Goal: Task Accomplishment & Management: Use online tool/utility

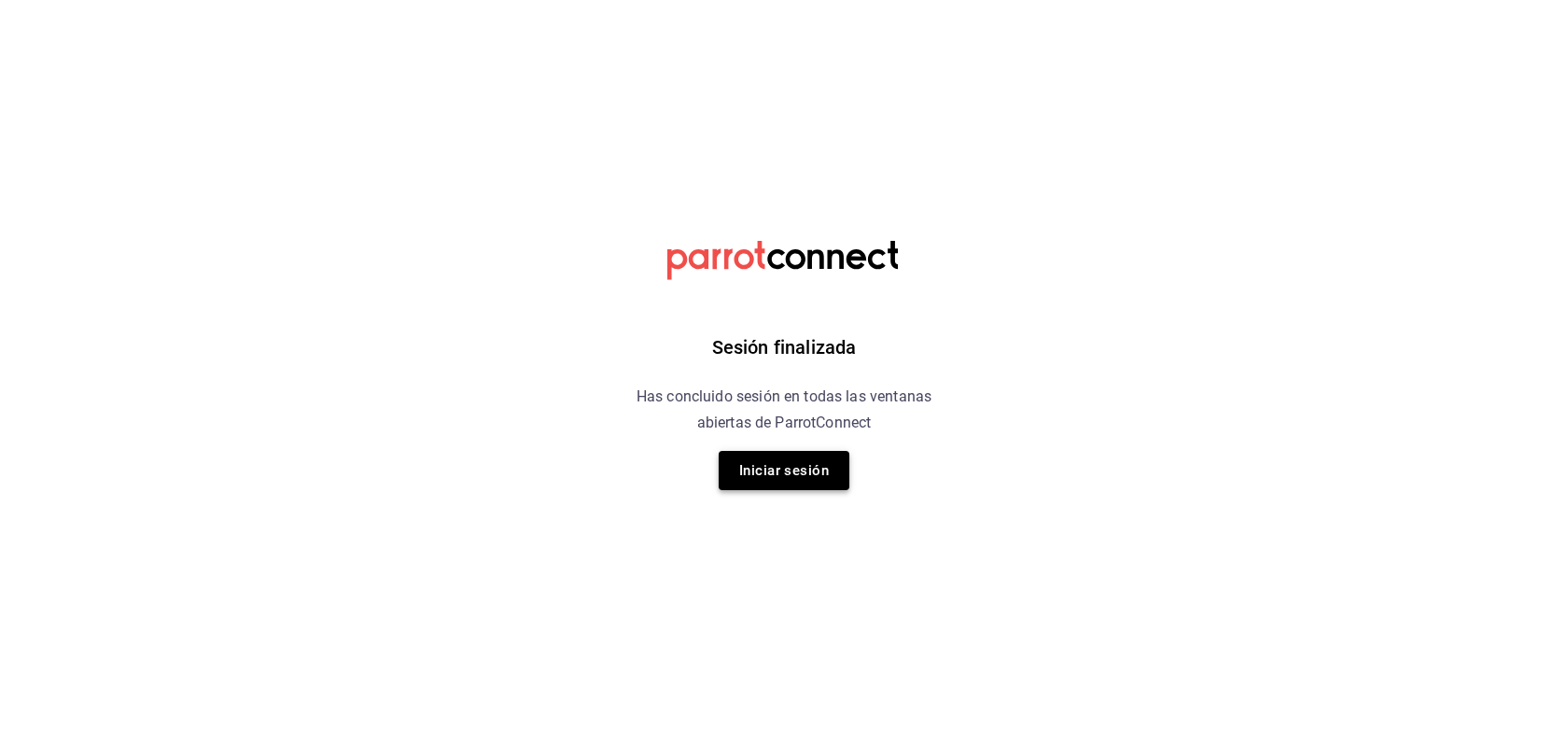
click at [792, 484] on button "Iniciar sesión" at bounding box center [783, 470] width 130 height 39
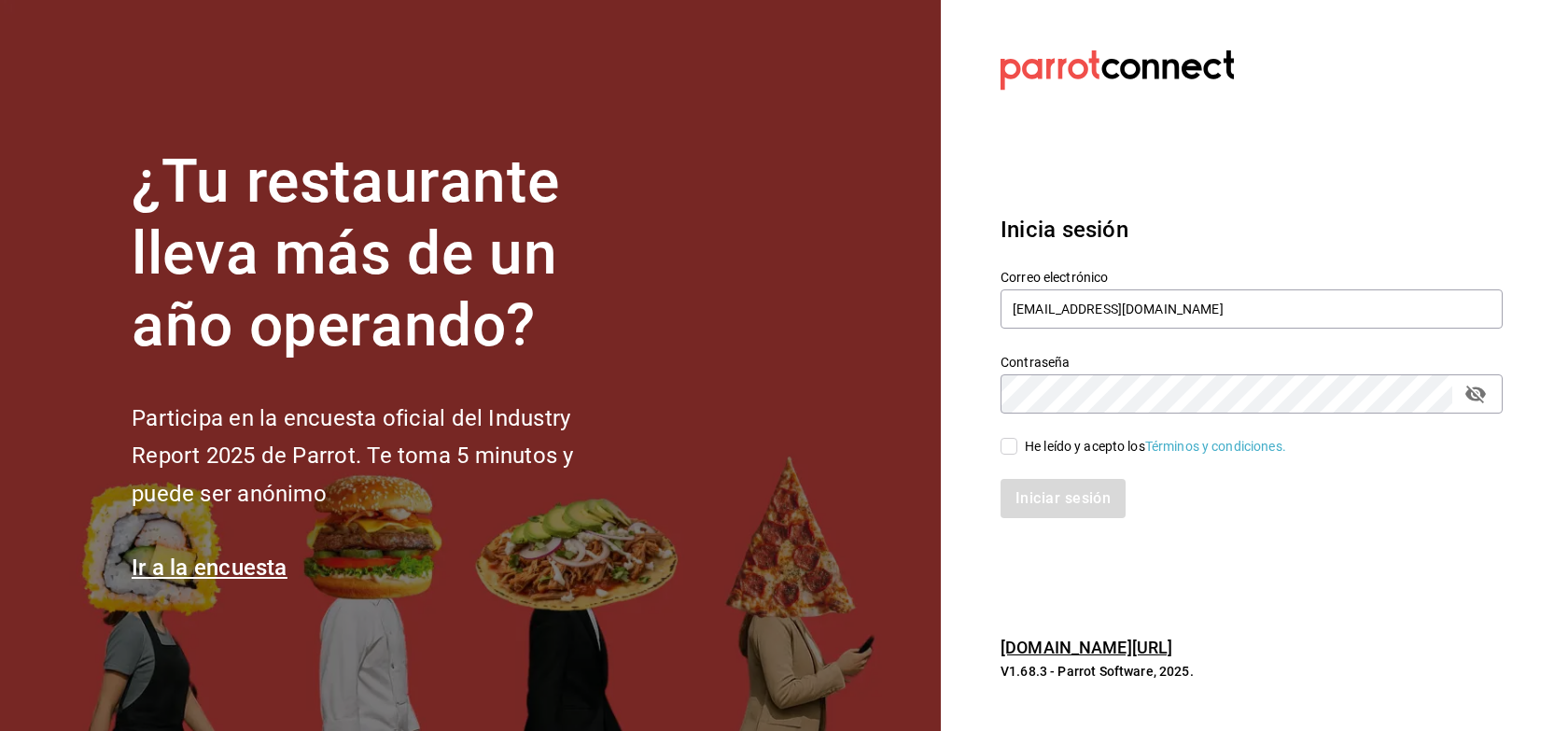
click at [1046, 437] on div "He leído y acepto los Términos y condiciones." at bounding box center [1155, 446] width 262 height 20
click at [1017, 438] on input "He leído y acepto los Términos y condiciones." at bounding box center [1009, 446] width 17 height 17
checkbox input "true"
click at [1025, 493] on button "Iniciar sesión" at bounding box center [1064, 498] width 127 height 39
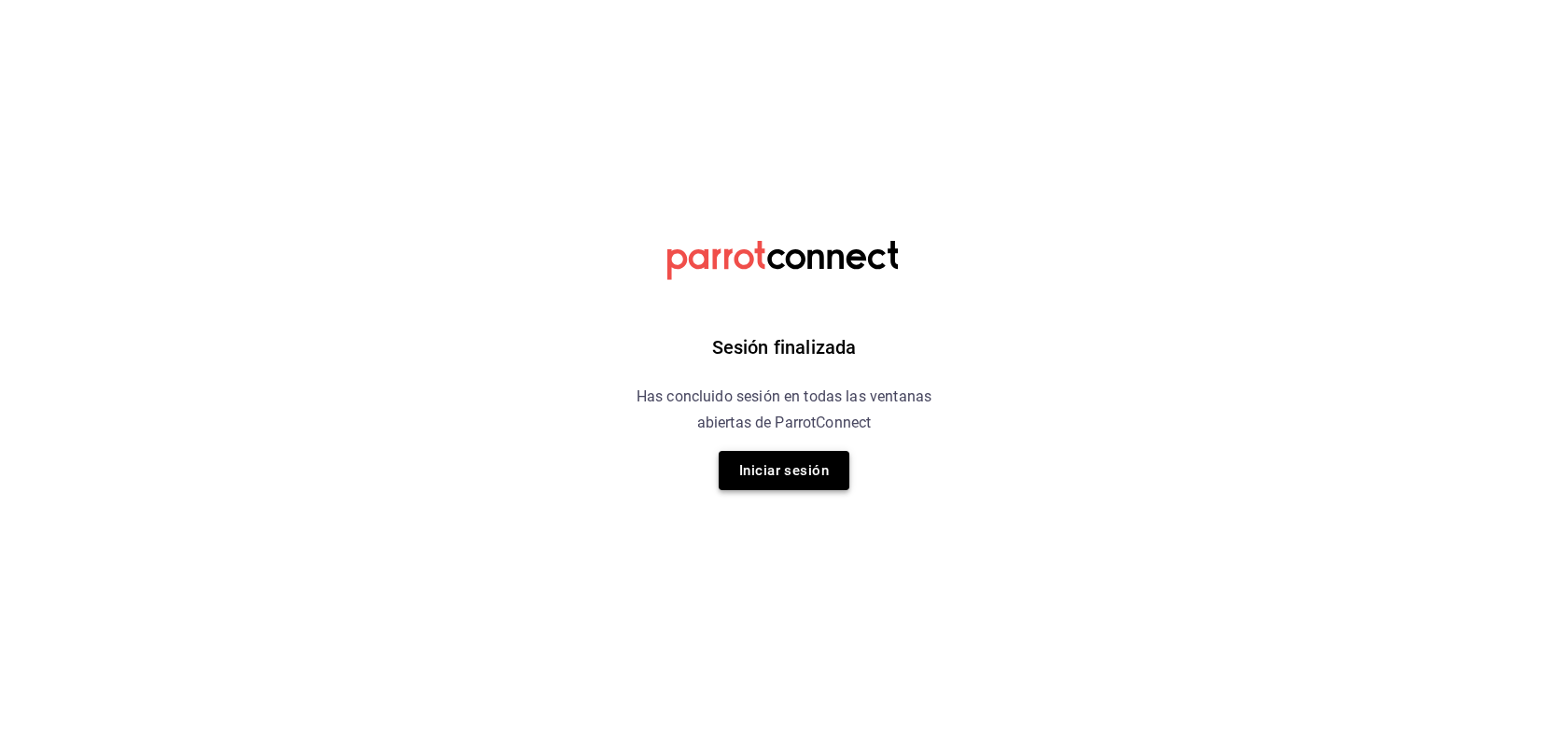
click at [833, 486] on button "Iniciar sesión" at bounding box center [783, 470] width 130 height 39
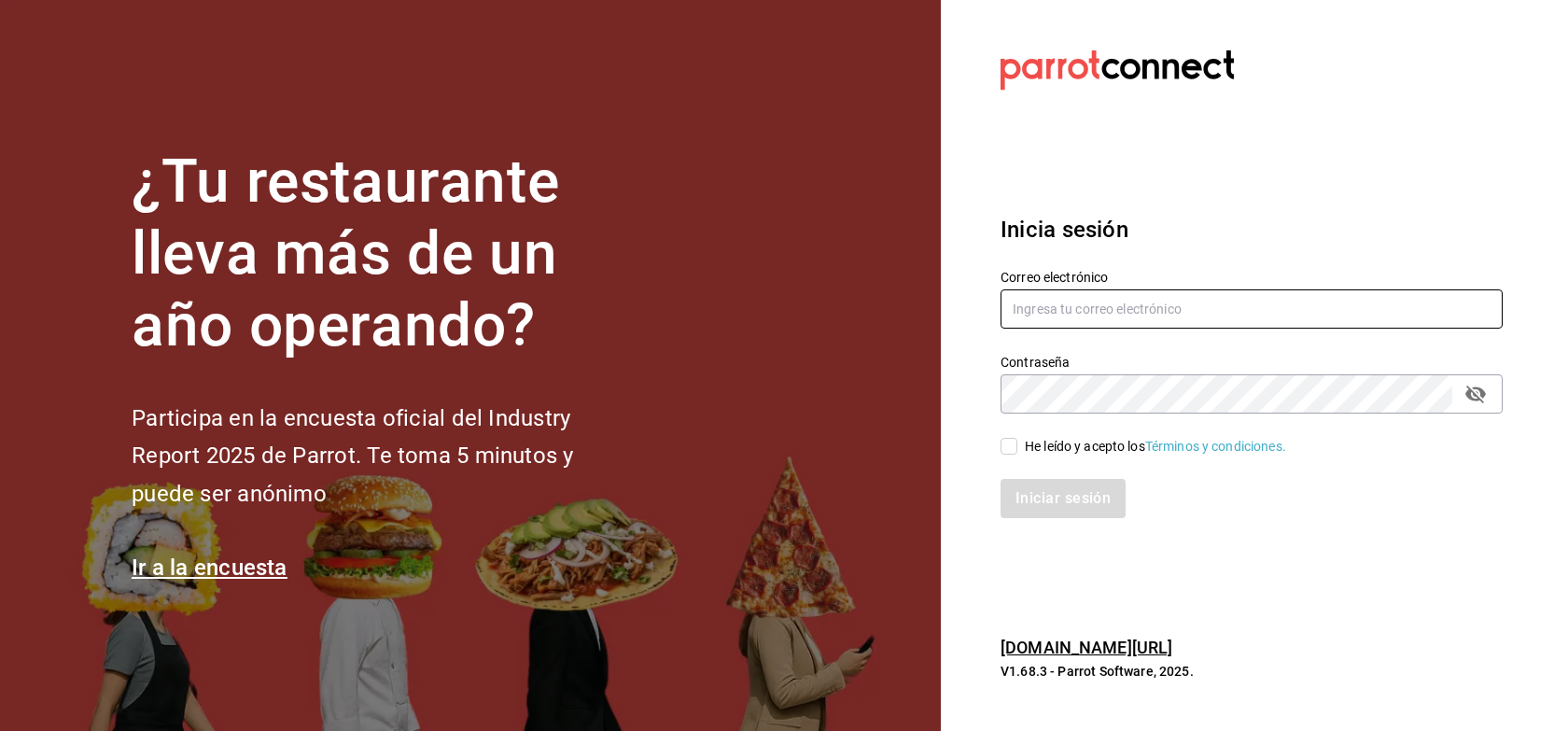
type input "quesavillas@cun.com"
click at [1085, 441] on div "He leído y acepto los Términos y condiciones." at bounding box center [1155, 446] width 262 height 20
click at [1017, 441] on input "He leído y acepto los Términos y condiciones." at bounding box center [1009, 446] width 17 height 17
checkbox input "true"
click at [1062, 506] on button "Iniciar sesión" at bounding box center [1064, 498] width 127 height 39
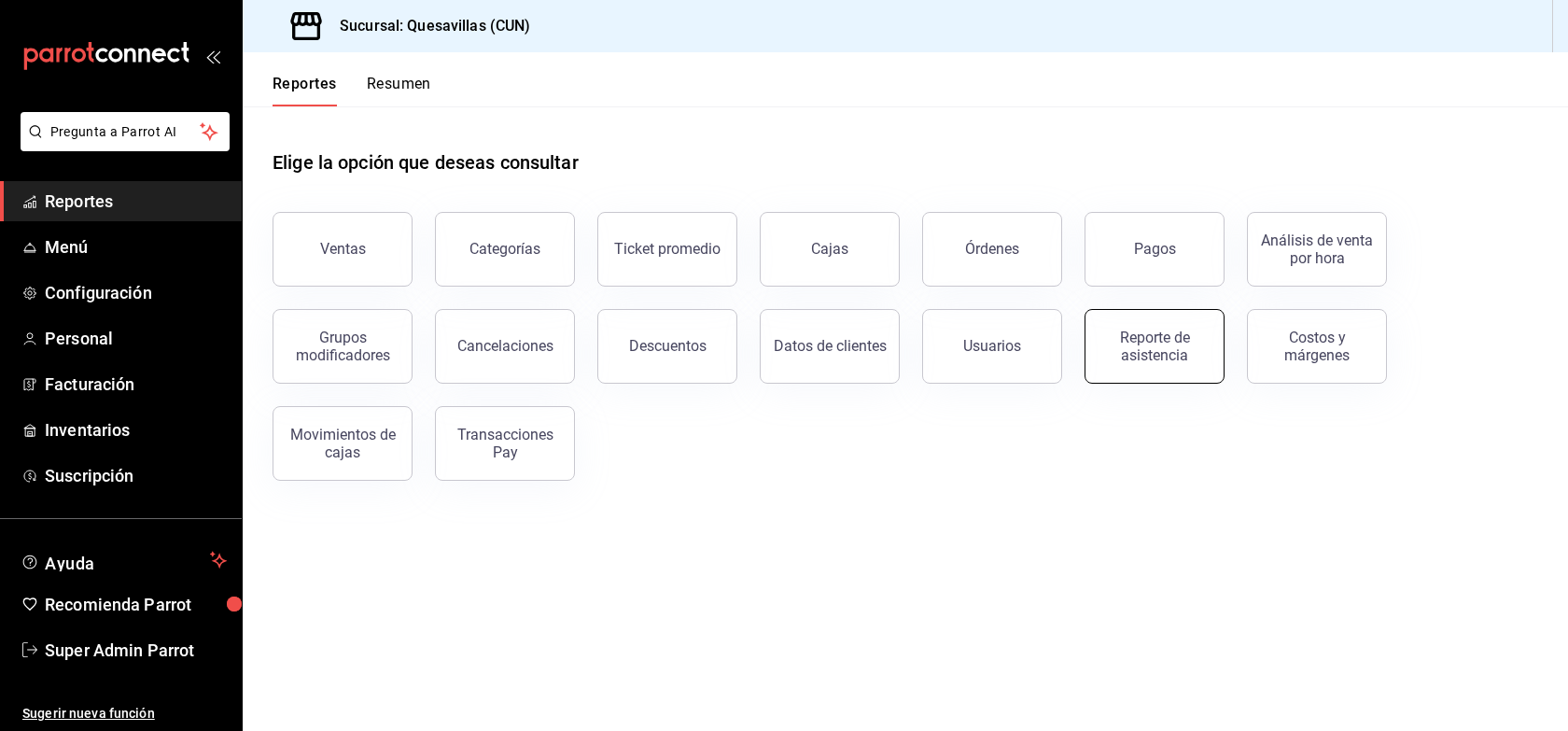
drag, startPoint x: 1473, startPoint y: 540, endPoint x: 1198, endPoint y: 383, distance: 316.7
click at [1473, 540] on main "Elige la opción que deseas consultar Ventas Categorías Ticket promedio Cajas Ór…" at bounding box center [905, 419] width 1325 height 624
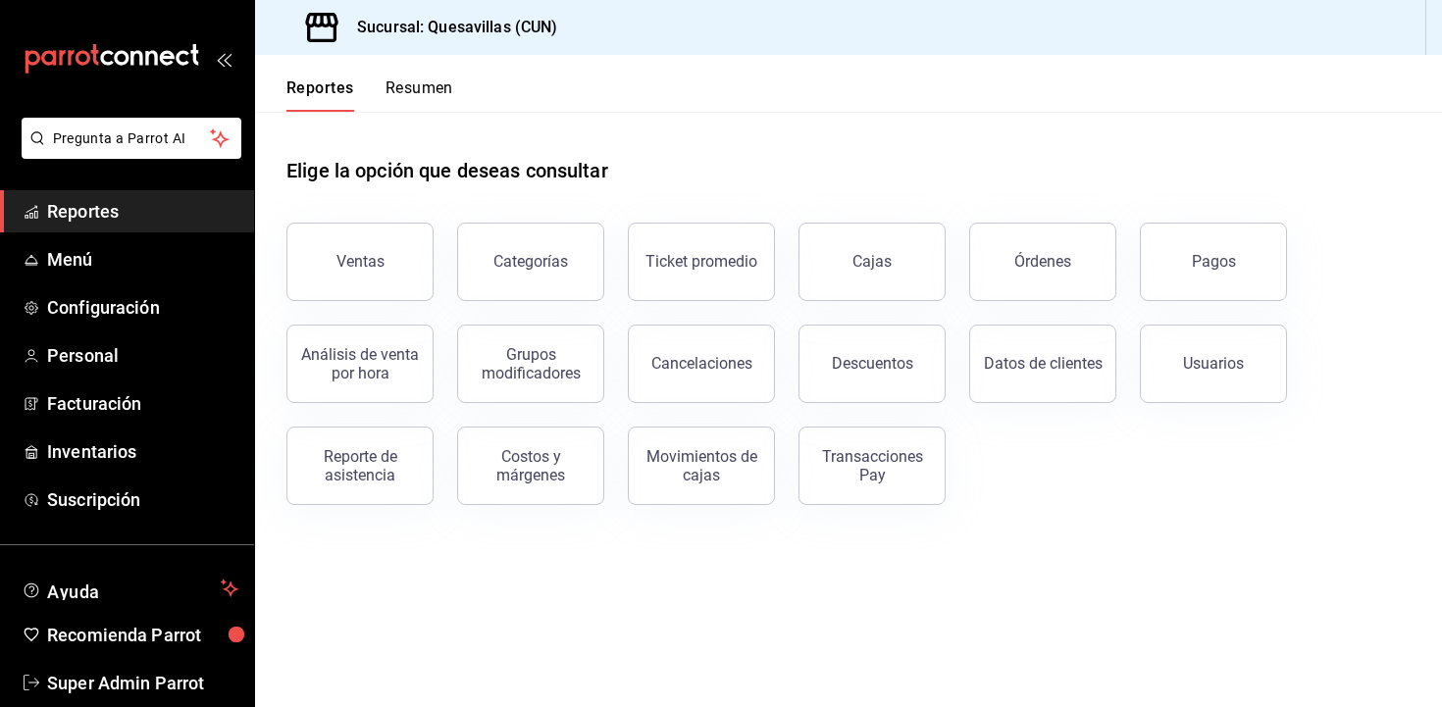
click at [1307, 580] on main "Elige la opción que deseas consultar Ventas Categorías Ticket promedio Cajas Ór…" at bounding box center [848, 410] width 1187 height 596
click at [102, 457] on span "Inventarios" at bounding box center [142, 452] width 191 height 26
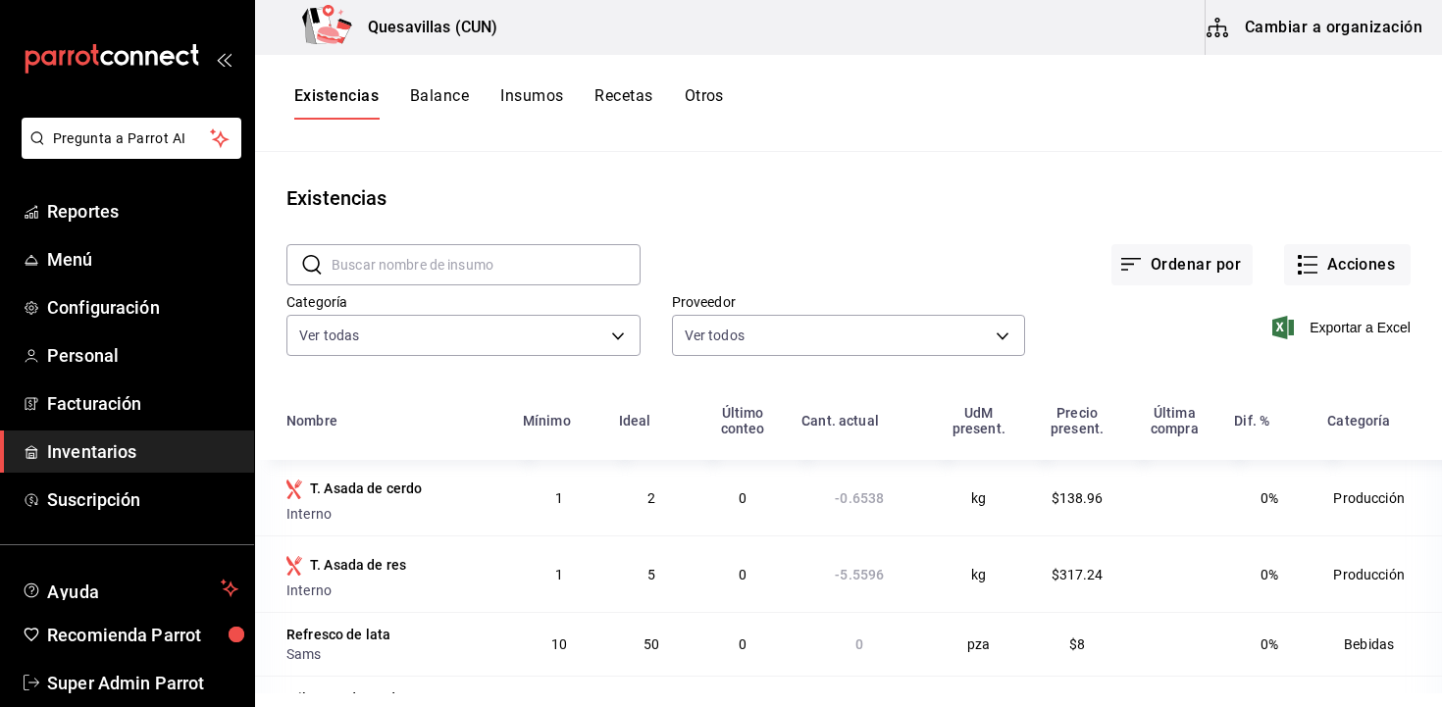
click at [704, 101] on button "Otros" at bounding box center [704, 102] width 39 height 33
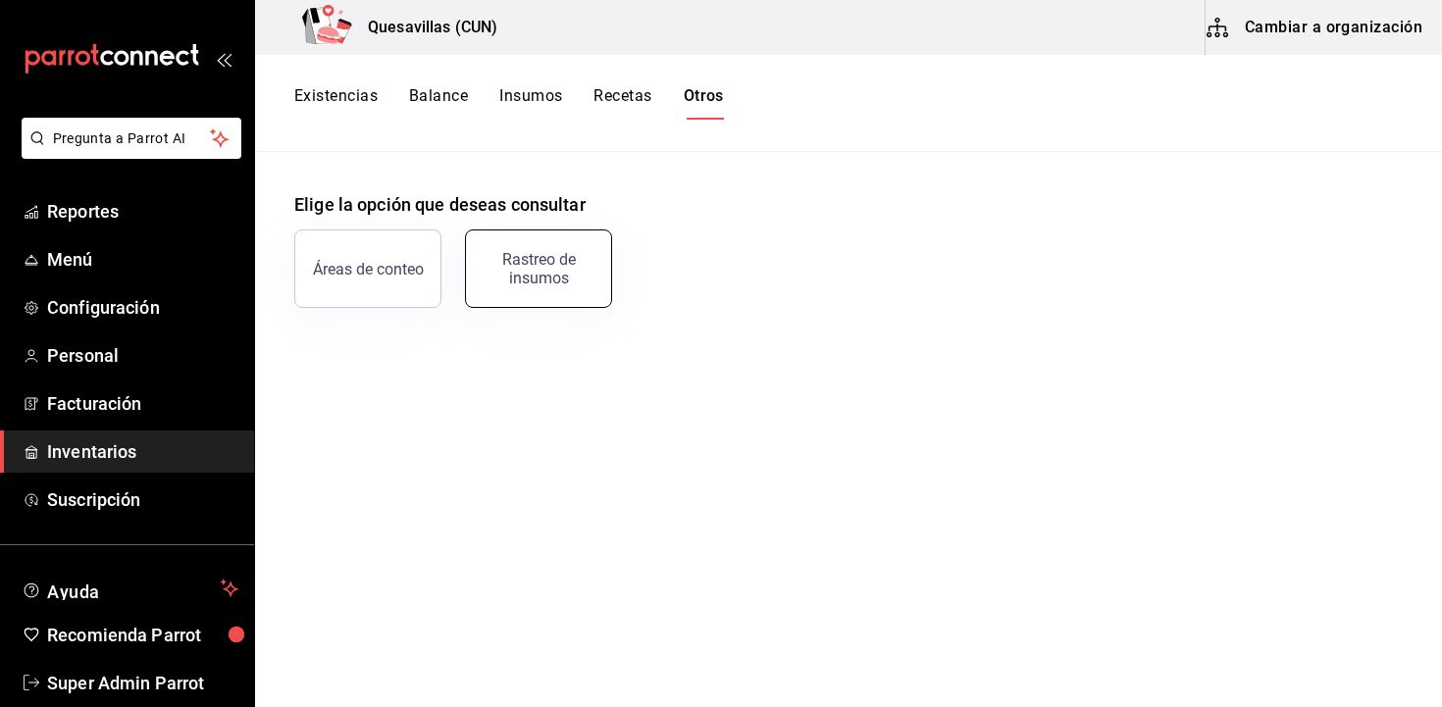
click at [519, 294] on button "Rastreo de insumos" at bounding box center [538, 269] width 147 height 78
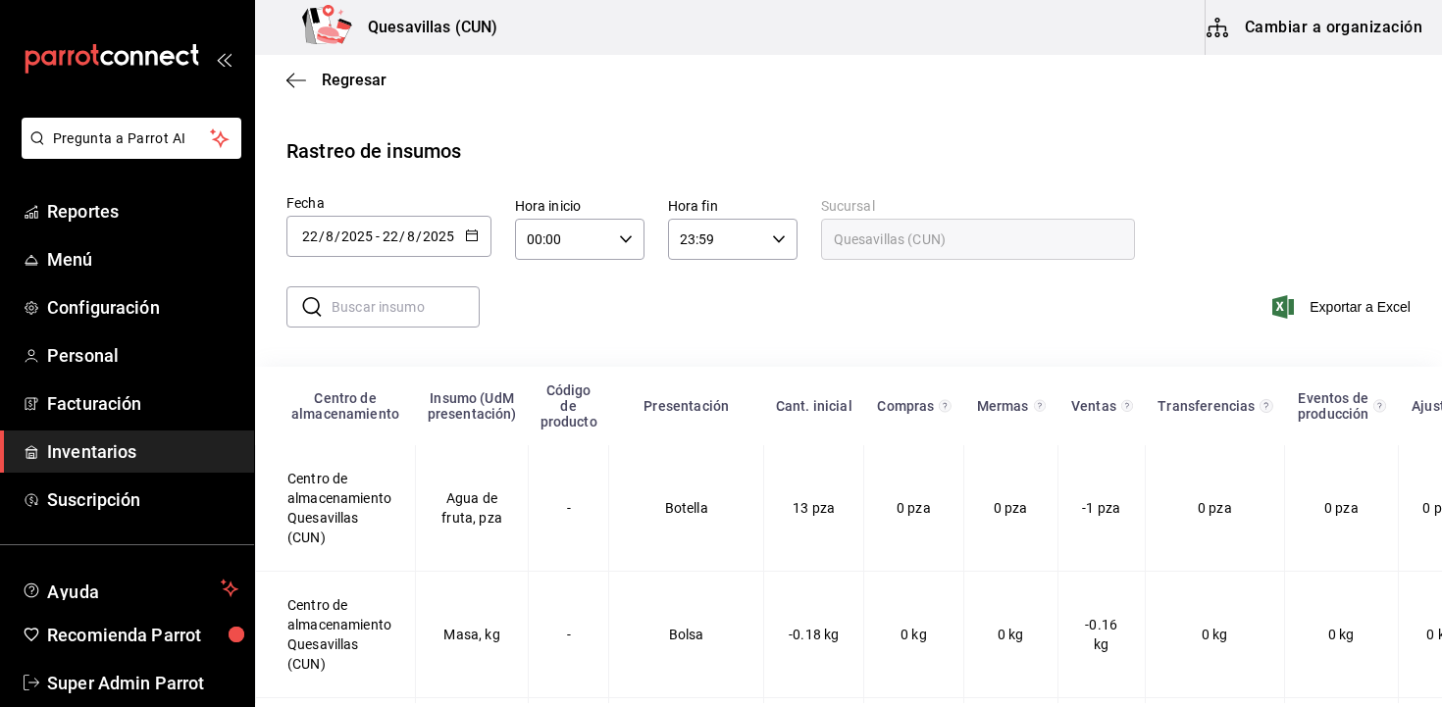
click at [406, 312] on input "text" at bounding box center [406, 306] width 148 height 39
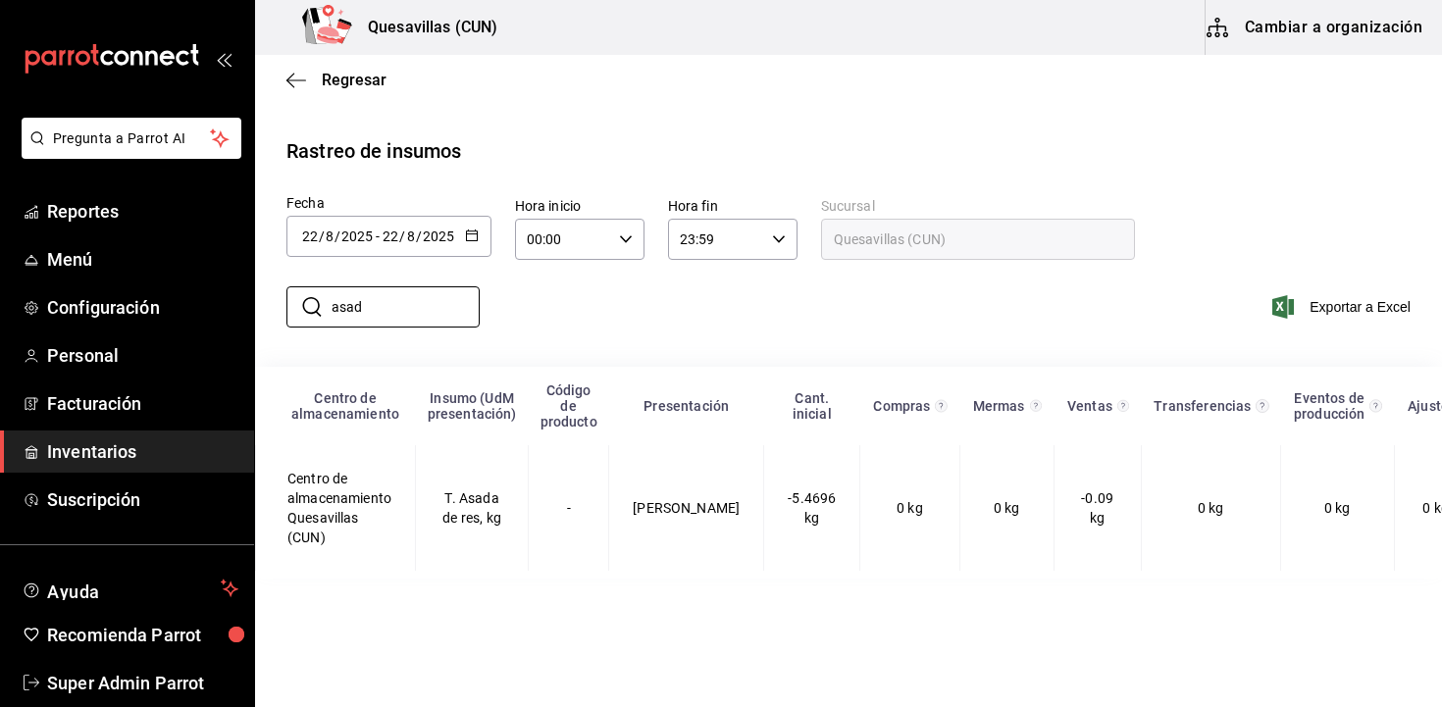
type input "asad"
click at [471, 233] on icon "button" at bounding box center [472, 236] width 14 height 14
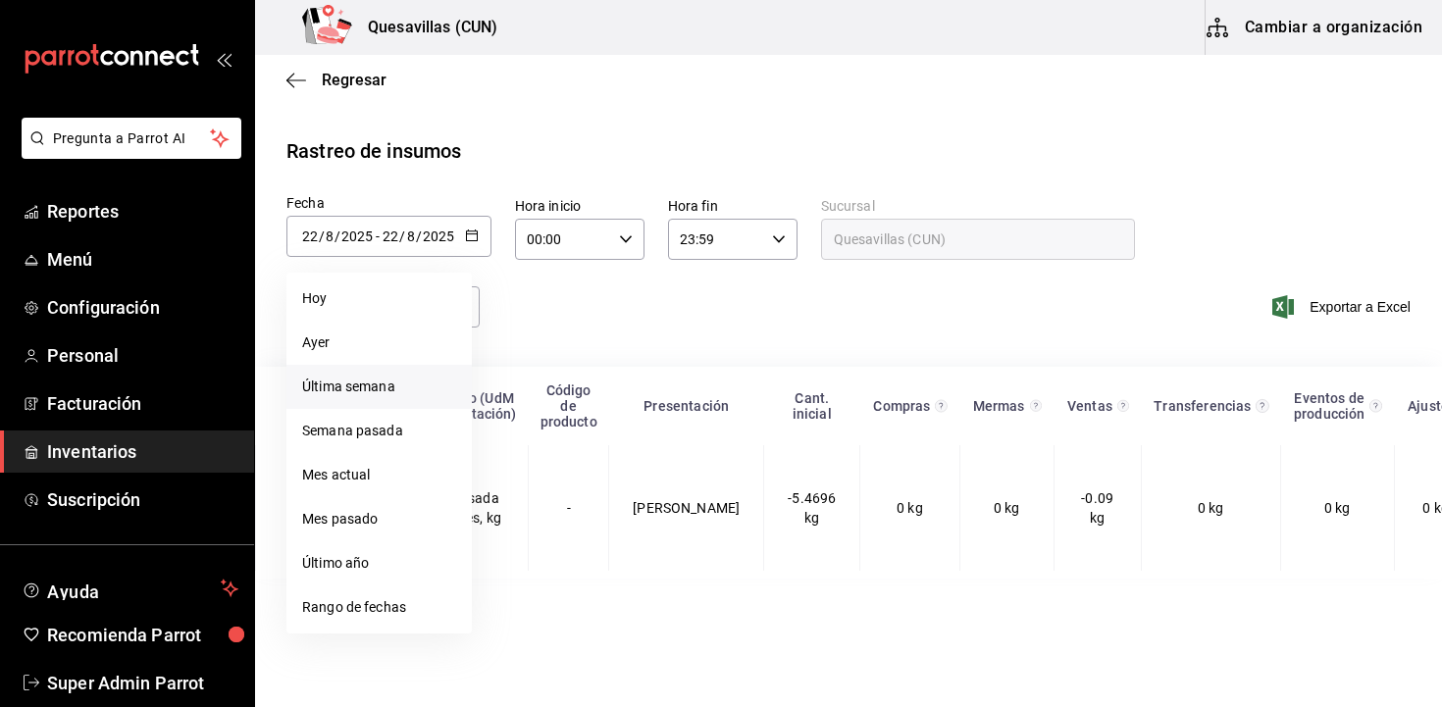
click at [406, 385] on li "Última semana" at bounding box center [378, 387] width 185 height 44
type input "2025-08-17"
type input "17"
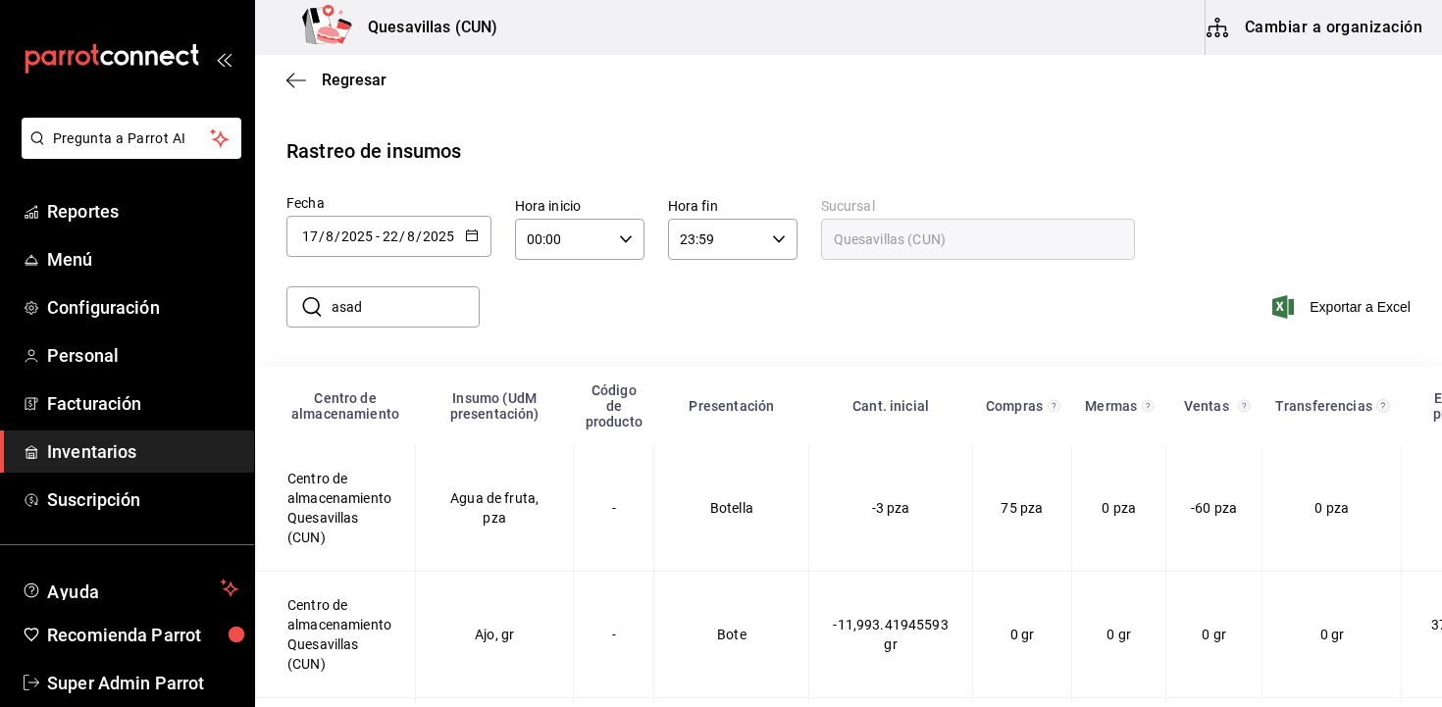
click at [400, 308] on input "asad" at bounding box center [406, 306] width 148 height 39
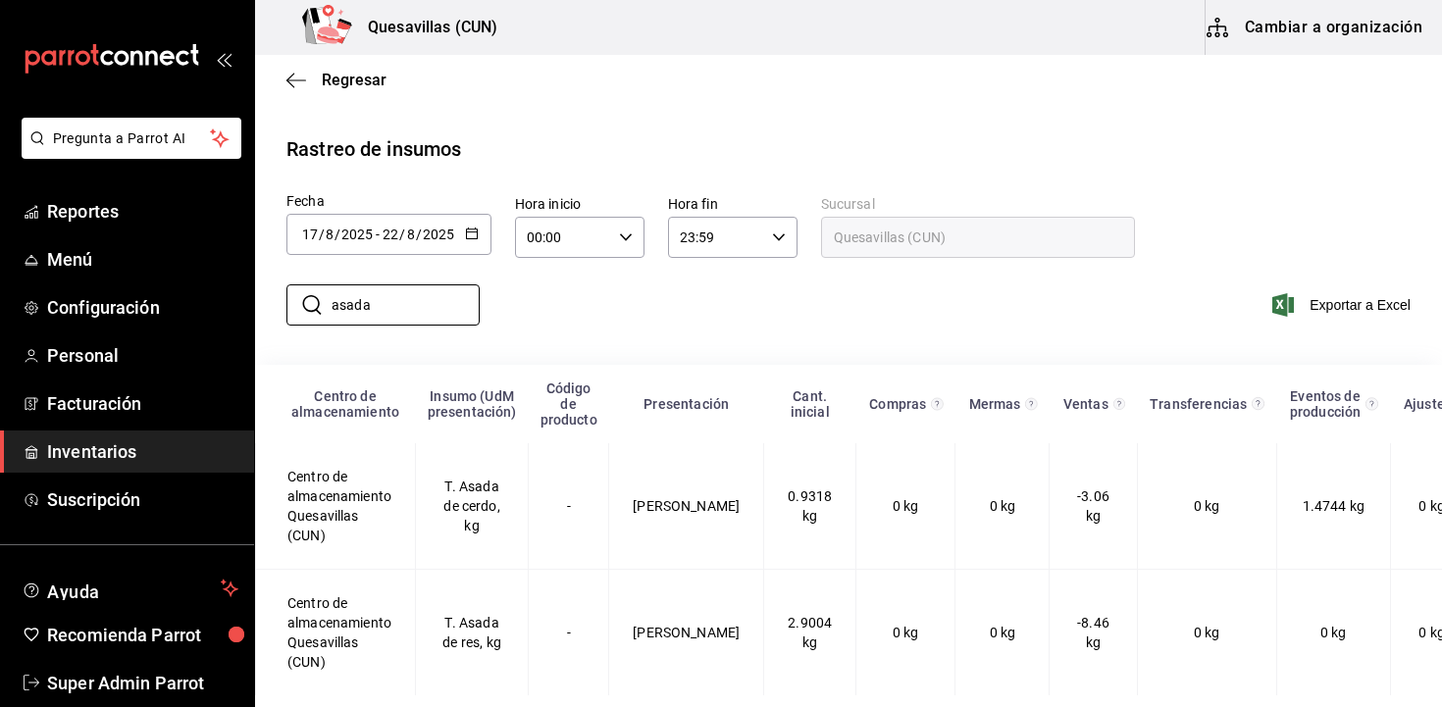
type input "asada"
click at [955, 346] on div "​ asada ​ Exportar a Excel" at bounding box center [840, 319] width 1203 height 80
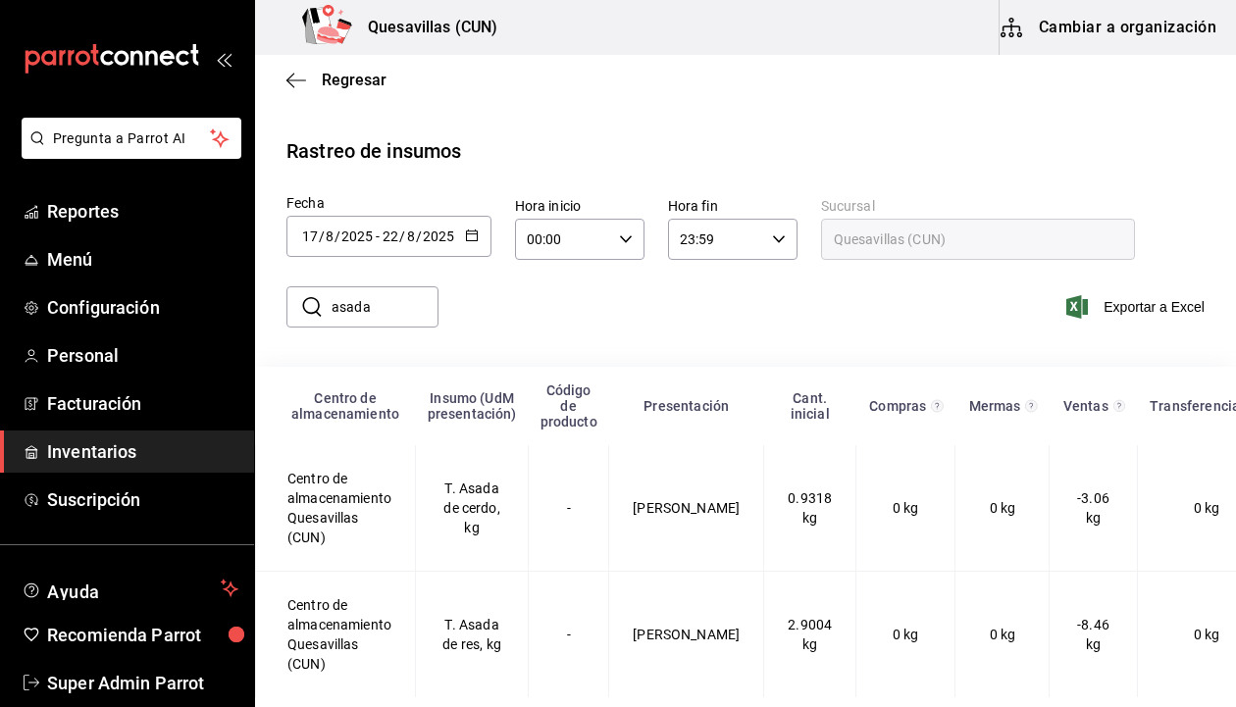
click at [709, 282] on div "​ asada ​ Exportar a Excel" at bounding box center [737, 319] width 997 height 80
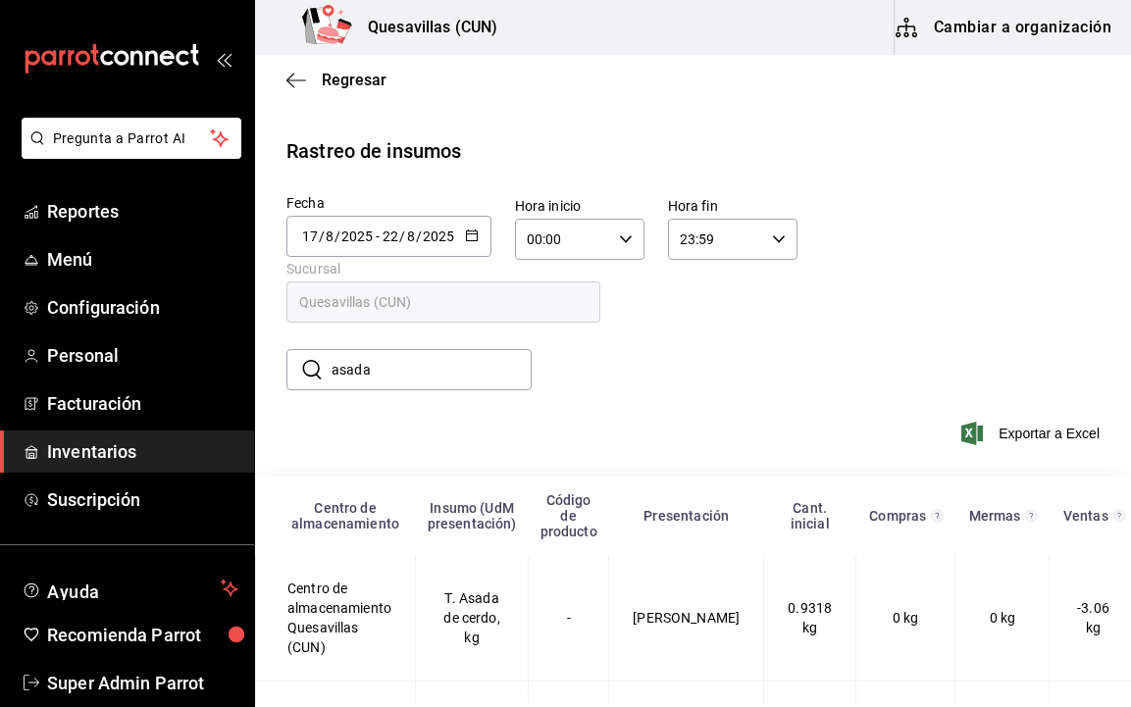
click at [816, 448] on div "​ asada ​ Exportar a Excel" at bounding box center [685, 405] width 892 height 128
click at [459, 229] on div "2025-08-17 17 / 8 / 2025 - 2025-08-22 22 / 8 / 2025" at bounding box center [388, 236] width 205 height 41
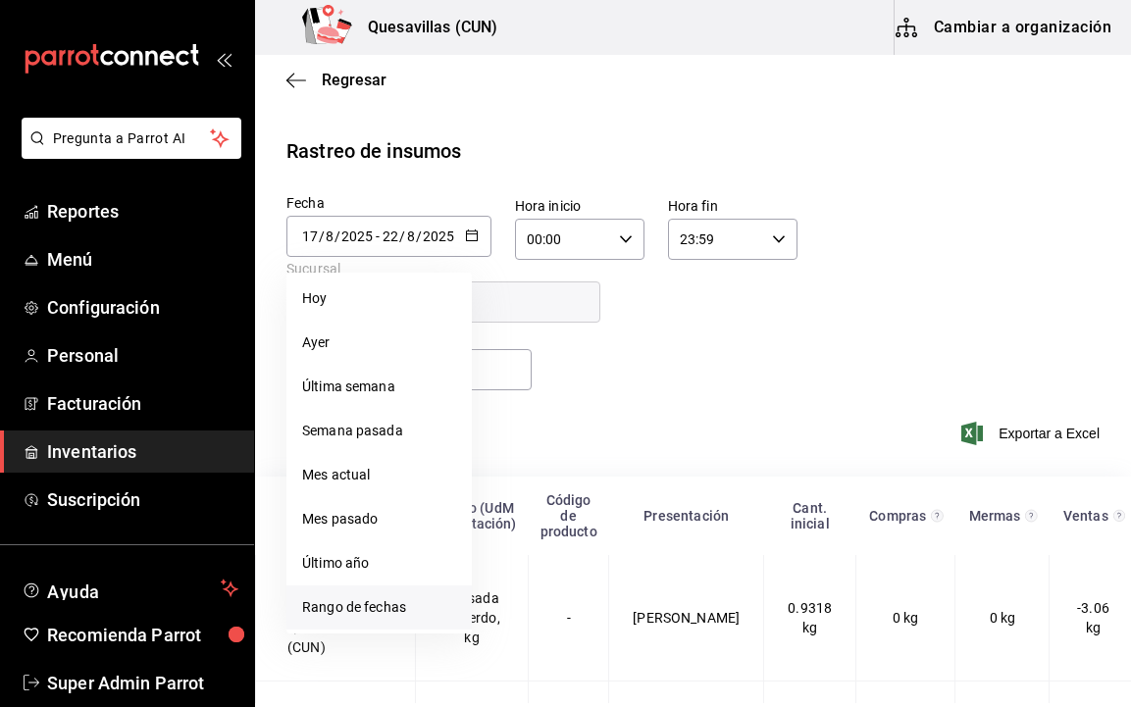
click at [399, 600] on li "Rango de fechas" at bounding box center [378, 608] width 185 height 44
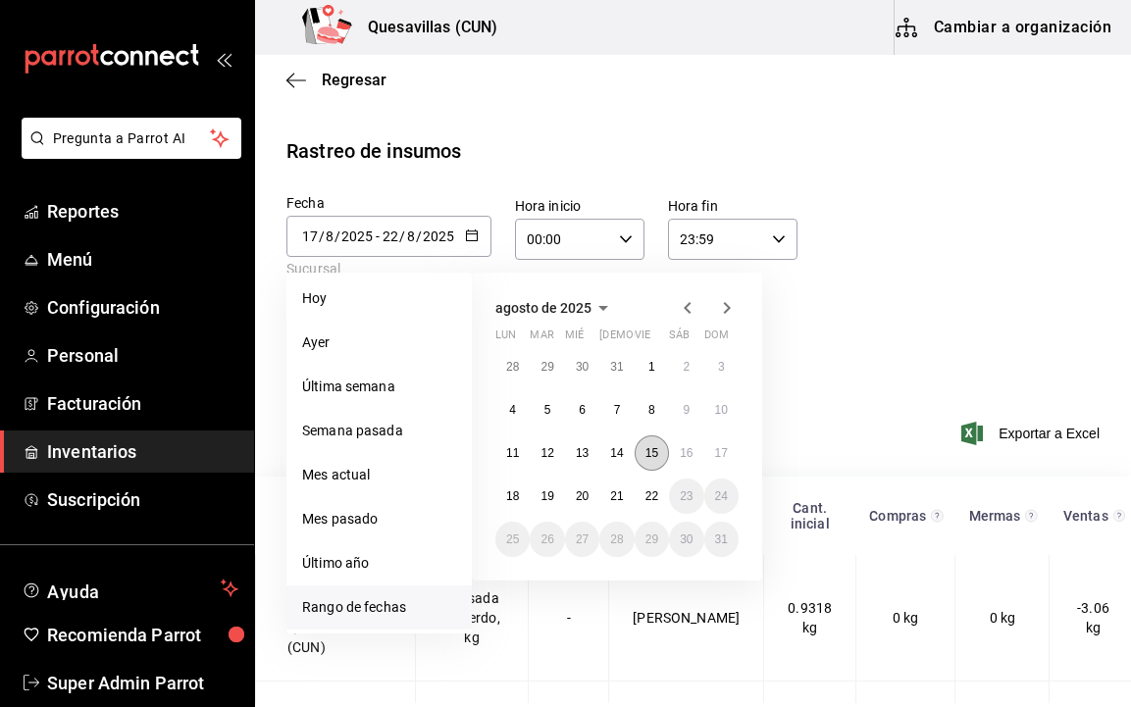
click at [658, 465] on button "15" at bounding box center [652, 453] width 34 height 35
click at [675, 462] on button "16" at bounding box center [686, 453] width 34 height 35
type input "2025-08-15"
type input "15"
type input "[DATE]"
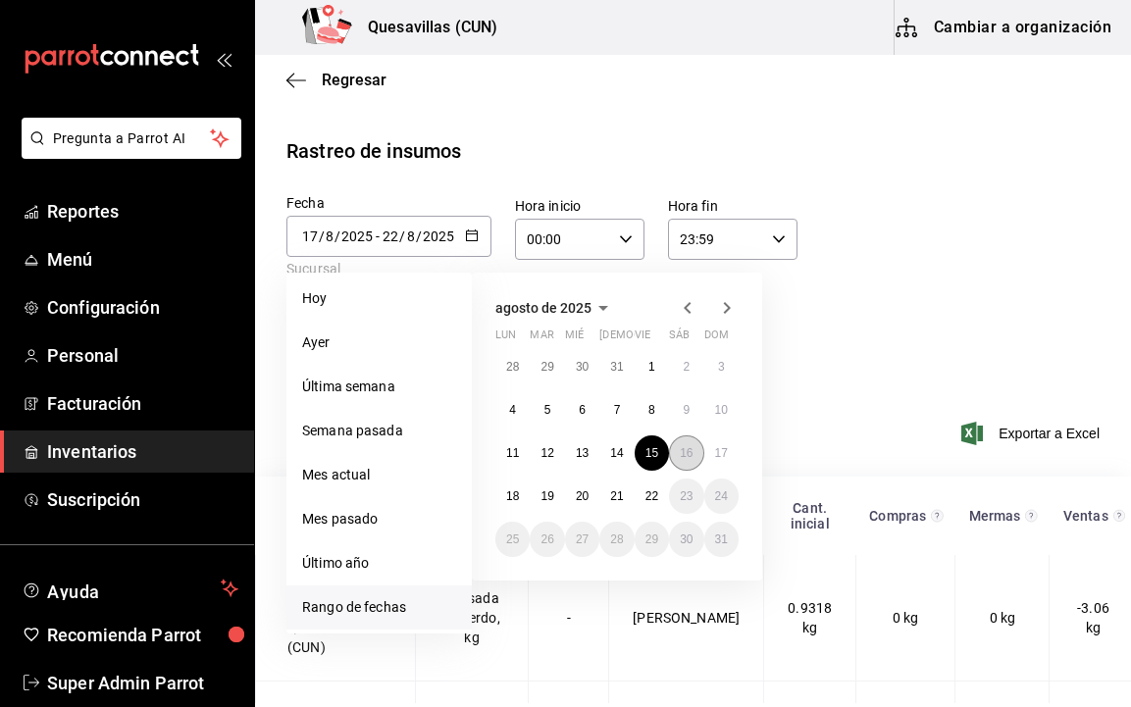
type input "16"
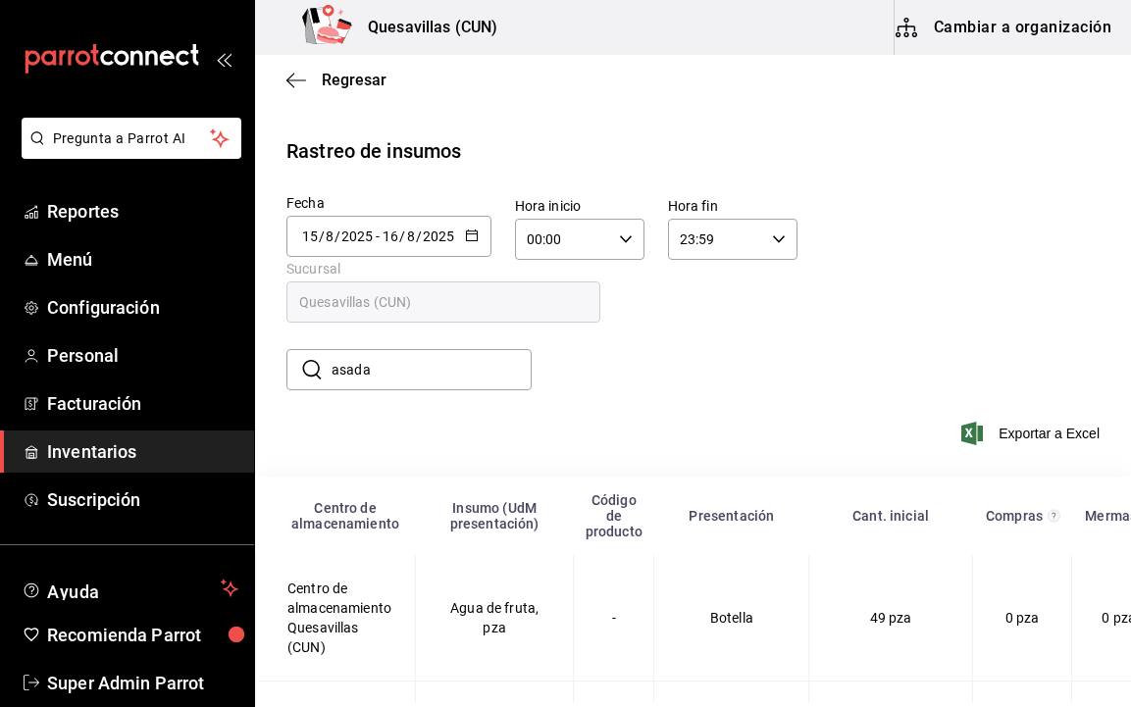
click at [459, 237] on div "2025-08-15 15 / 8 / 2025 - 2025-08-16 16 / 8 / 2025" at bounding box center [388, 236] width 205 height 41
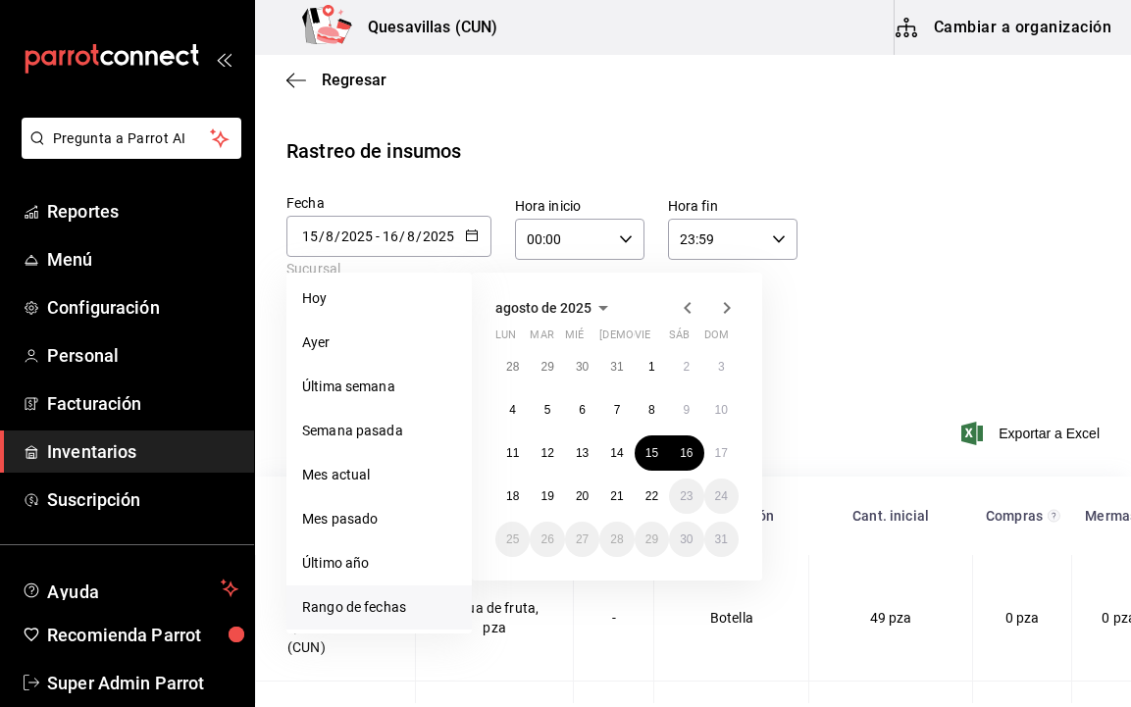
click at [895, 358] on div "​ asada ​ Exportar a Excel" at bounding box center [685, 405] width 892 height 128
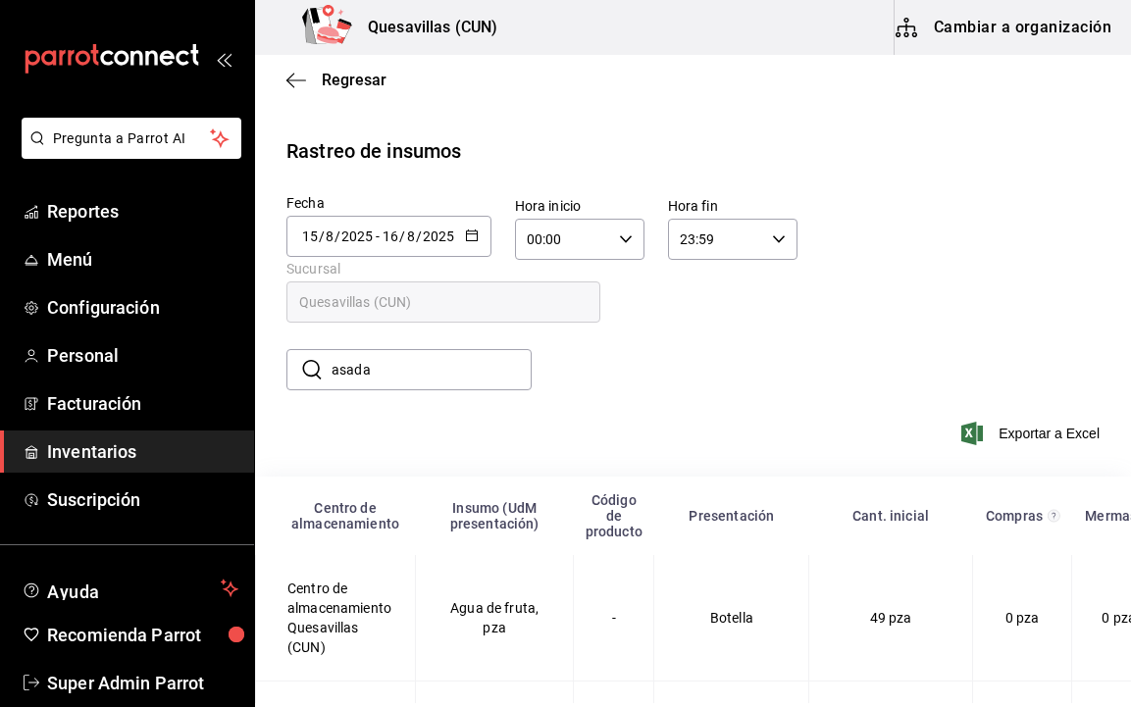
click at [440, 374] on input "asada" at bounding box center [432, 369] width 200 height 39
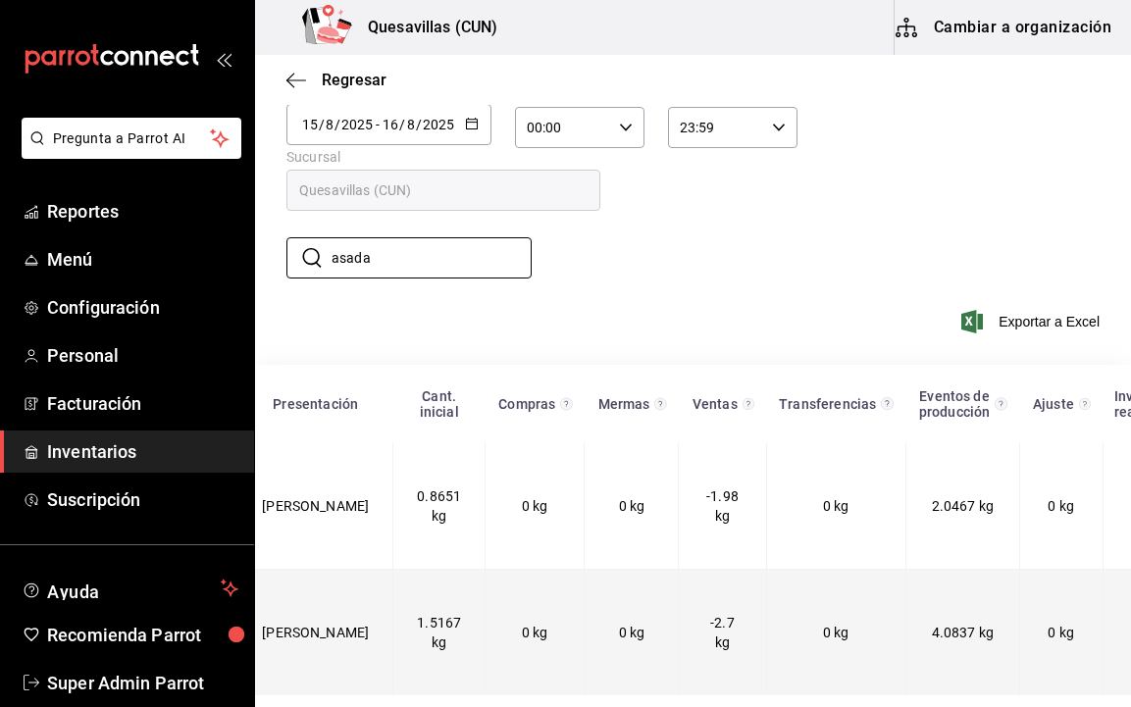
scroll to position [0, 422]
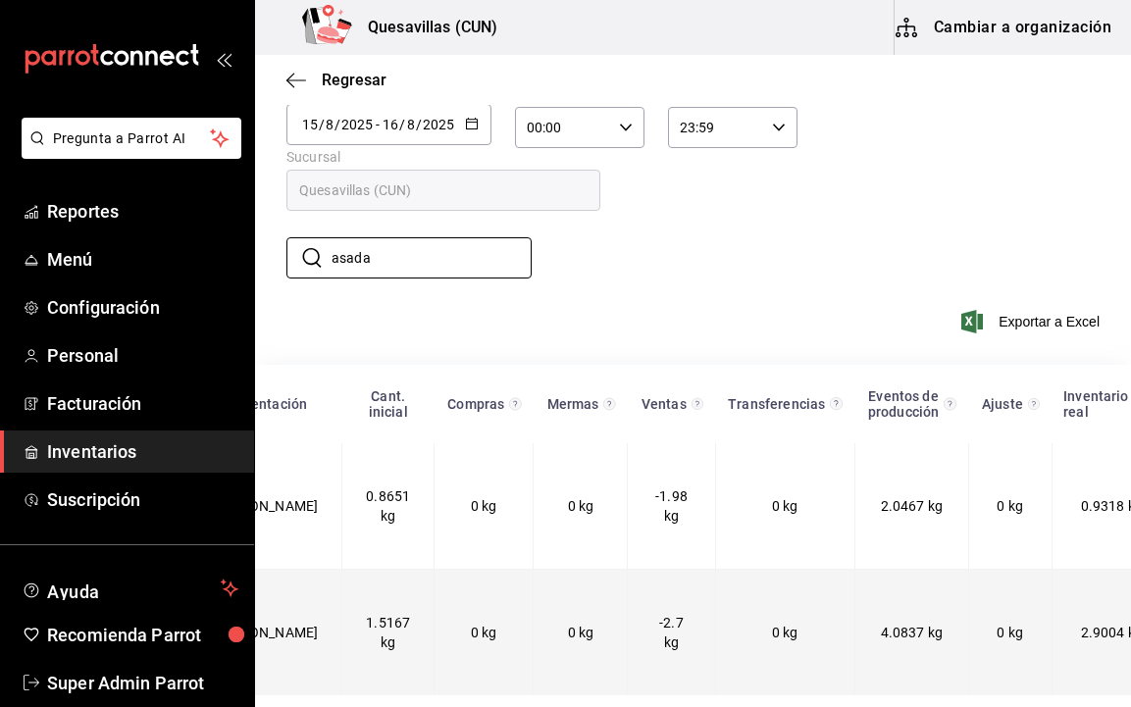
type input "asada"
drag, startPoint x: 811, startPoint y: 615, endPoint x: 922, endPoint y: 618, distance: 110.9
click at [931, 614] on tr "Centro de almacenamiento Quesavillas (CUN) T. Asada de res, kg - Tupper 1.5167 …" at bounding box center [506, 633] width 1345 height 127
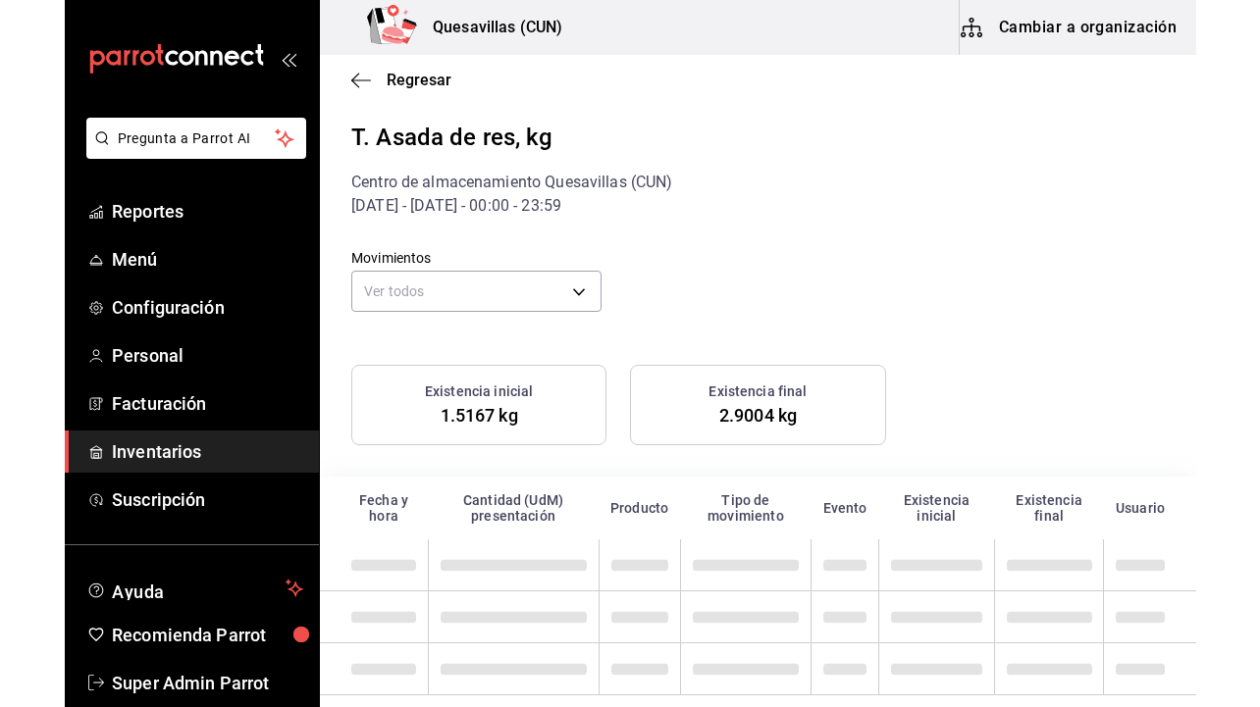
scroll to position [3, 0]
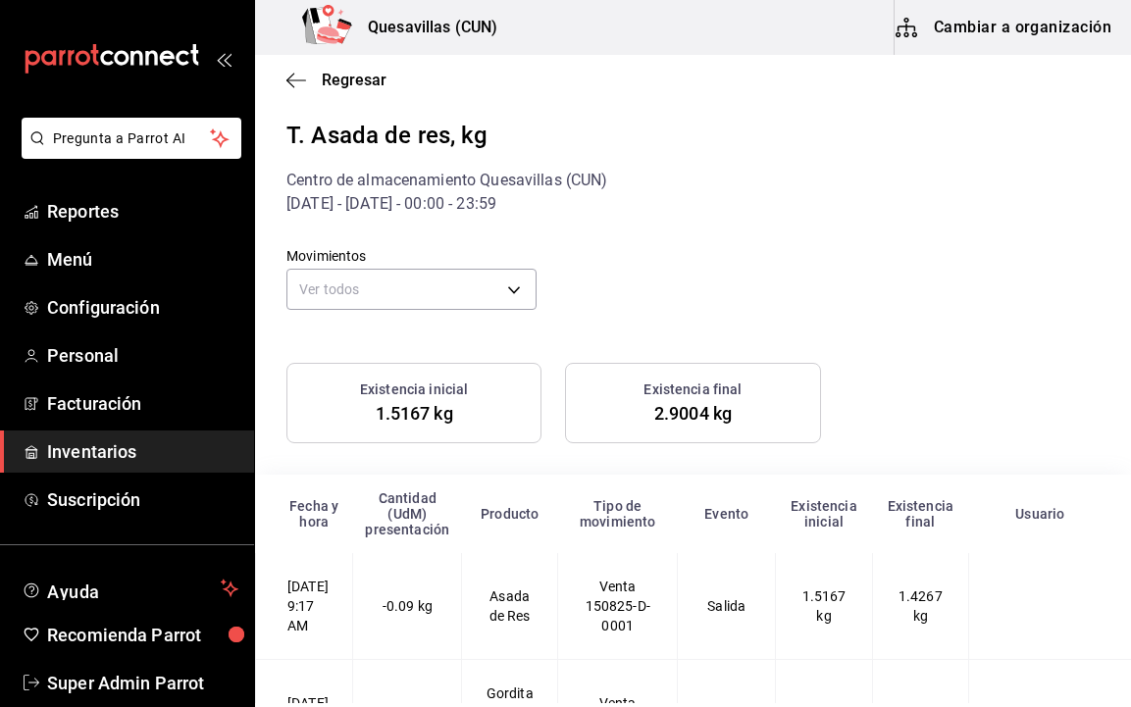
click at [823, 194] on div "15/08/2025 - 16/08/2025 - 00:00 - 23:59" at bounding box center [692, 204] width 813 height 24
drag, startPoint x: 295, startPoint y: 64, endPoint x: 285, endPoint y: 83, distance: 22.4
click at [288, 78] on div "Regresar" at bounding box center [693, 80] width 876 height 50
click at [286, 82] on icon "button" at bounding box center [296, 81] width 20 height 18
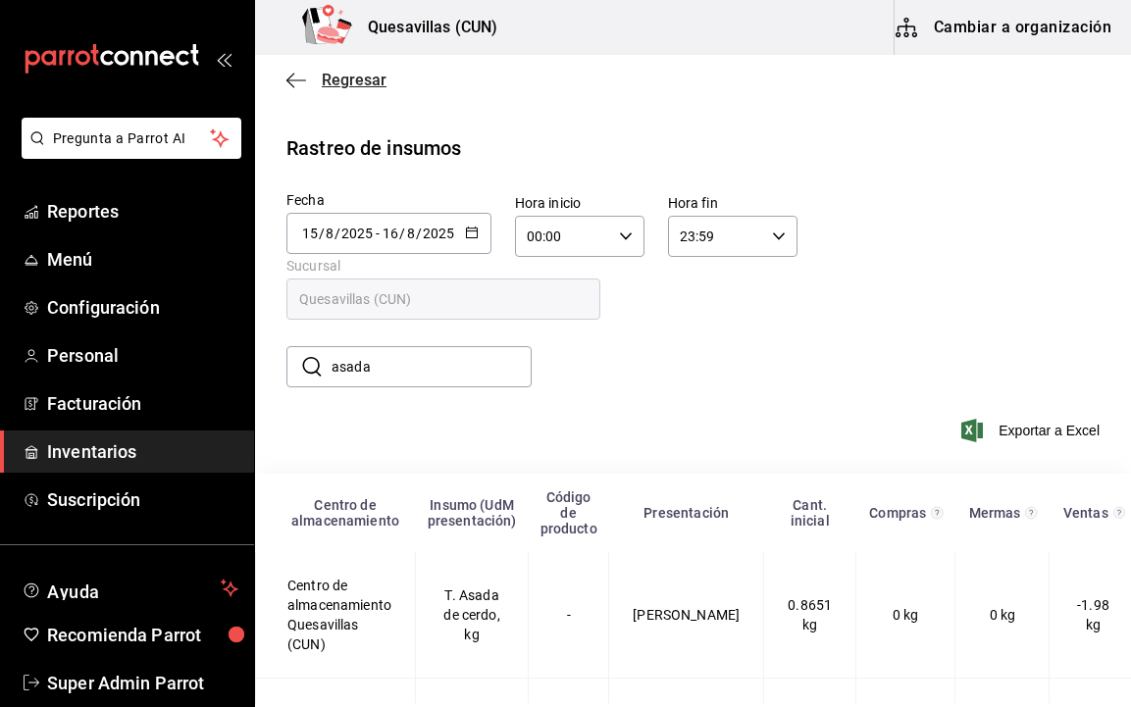
click at [292, 73] on icon "button" at bounding box center [296, 81] width 20 height 18
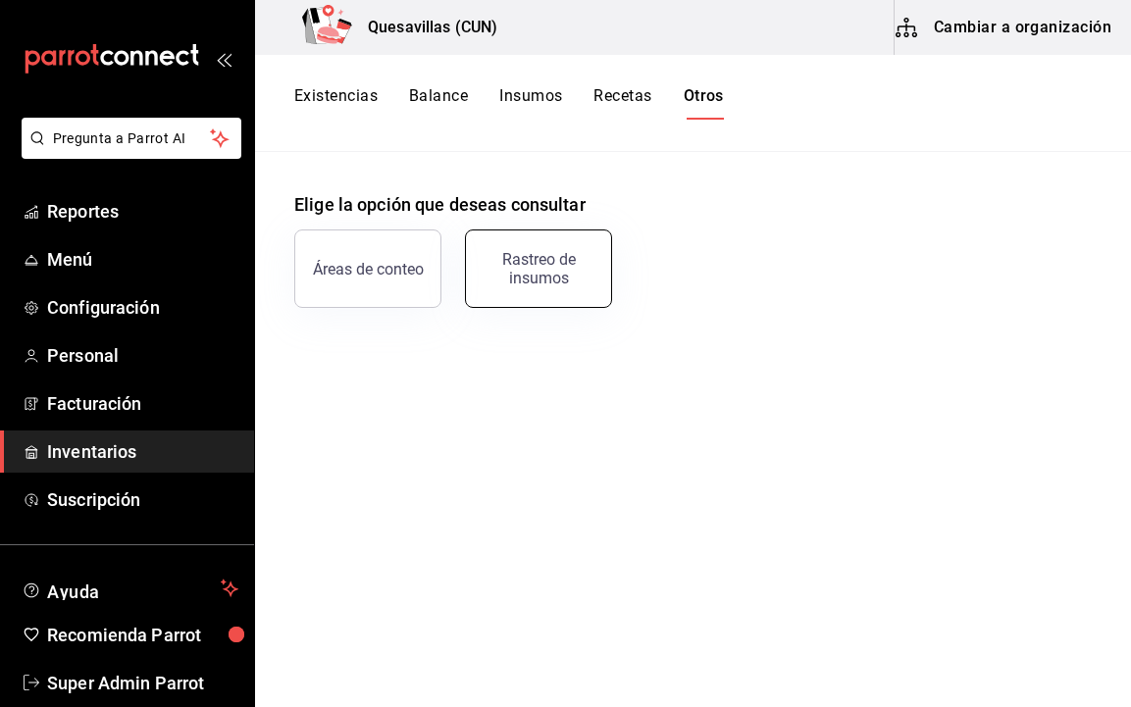
click at [529, 256] on div "Rastreo de insumos" at bounding box center [539, 268] width 122 height 37
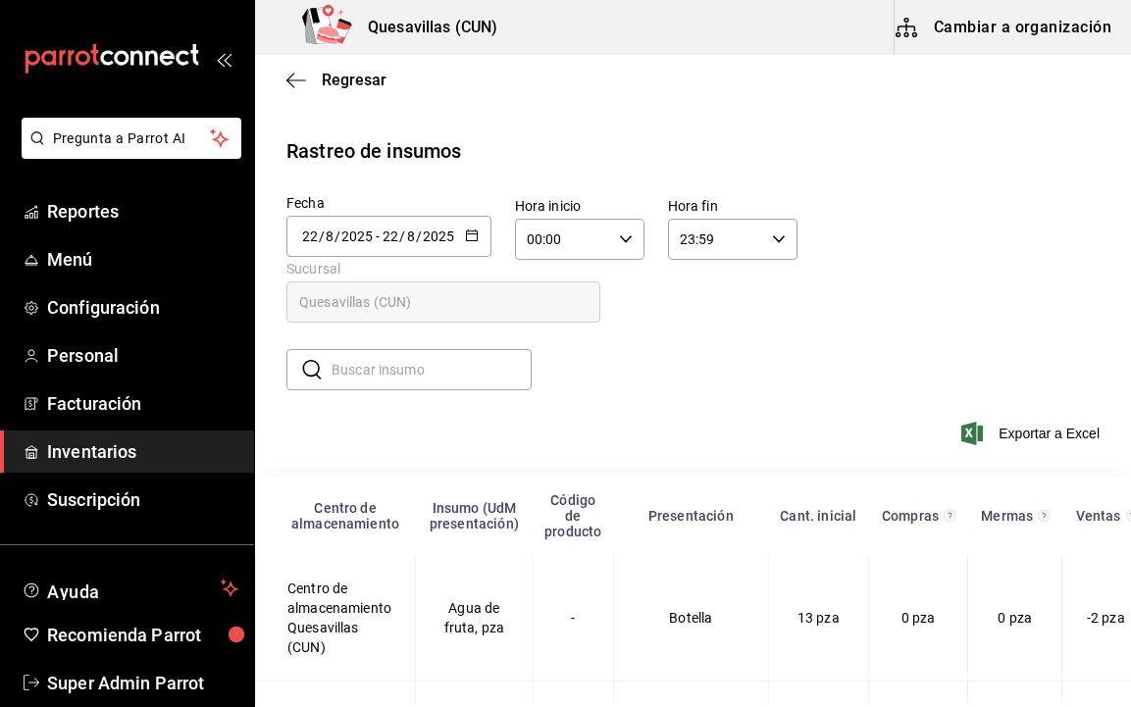
click at [454, 226] on div "[DATE] [DATE] - [DATE] [DATE]" at bounding box center [388, 236] width 205 height 41
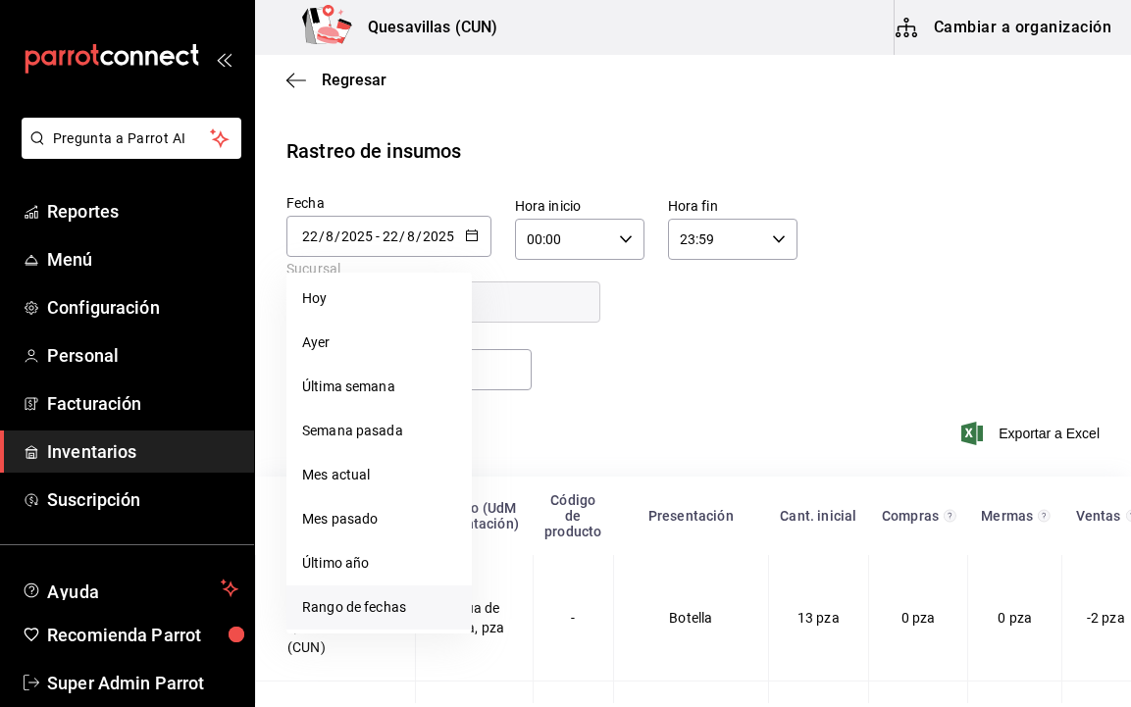
click at [389, 601] on li "Rango de fechas" at bounding box center [378, 608] width 185 height 44
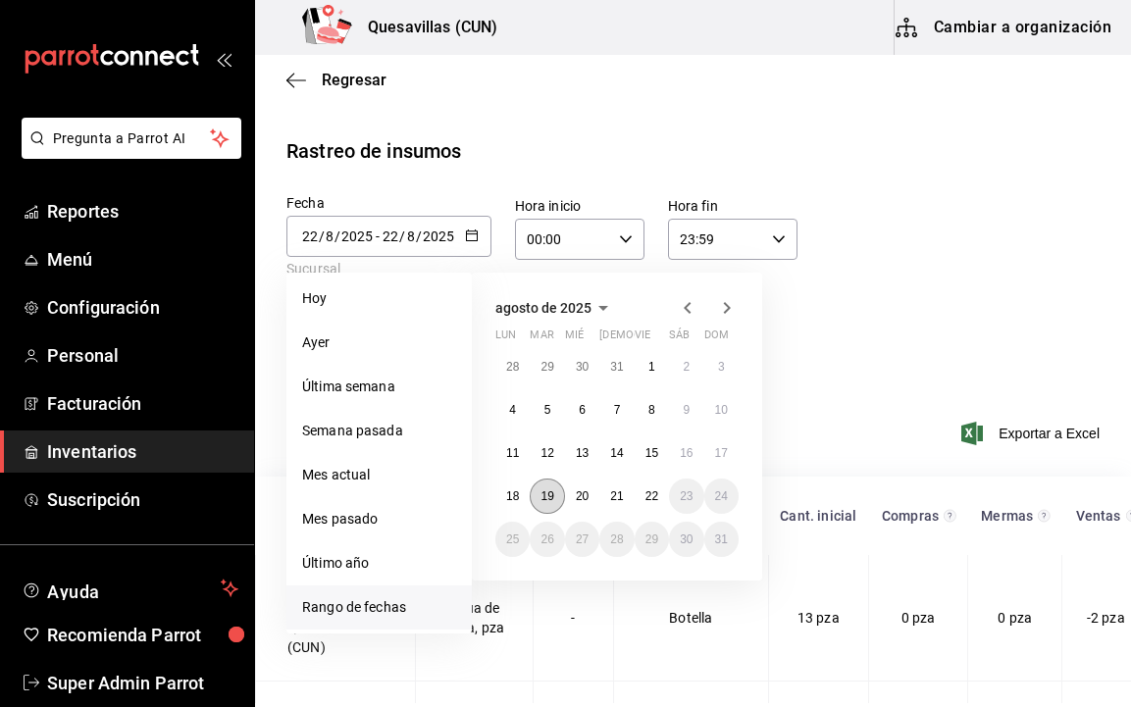
click at [542, 491] on abbr "19" at bounding box center [547, 497] width 13 height 14
type input "[DATE]"
type input "19"
type input "[DATE]"
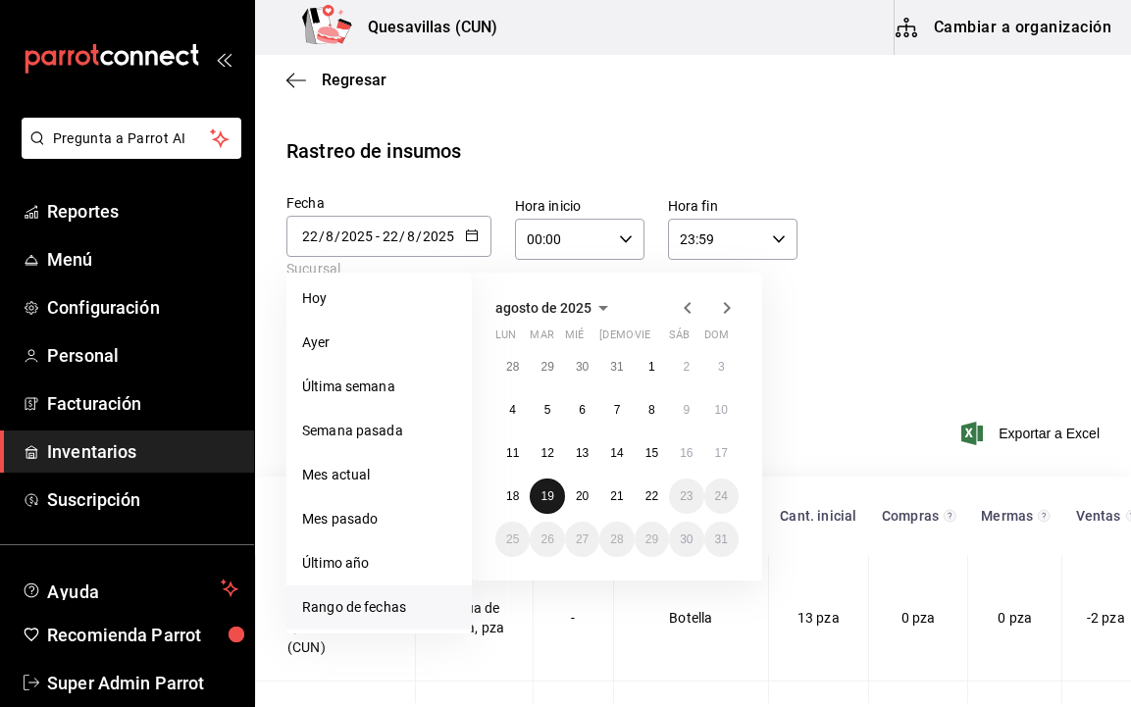
type input "19"
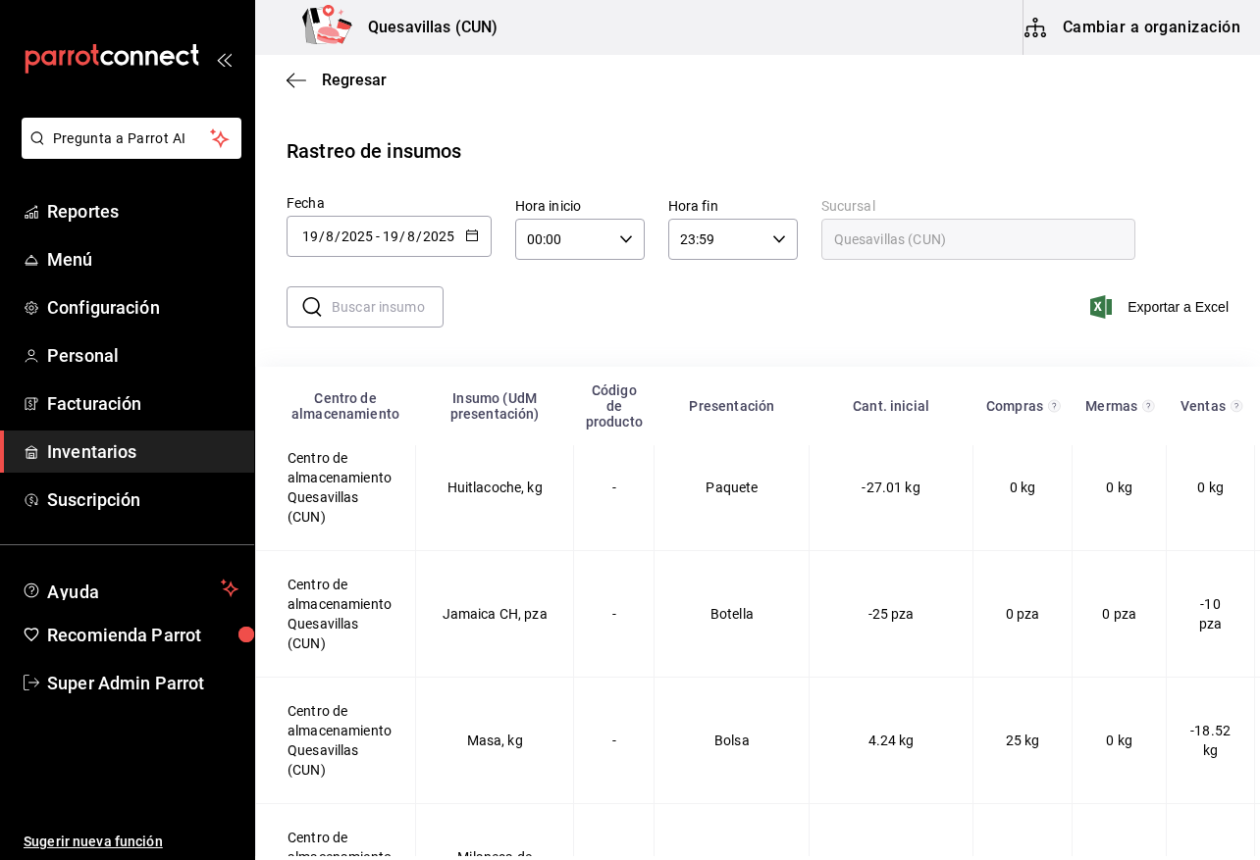
scroll to position [1472, 0]
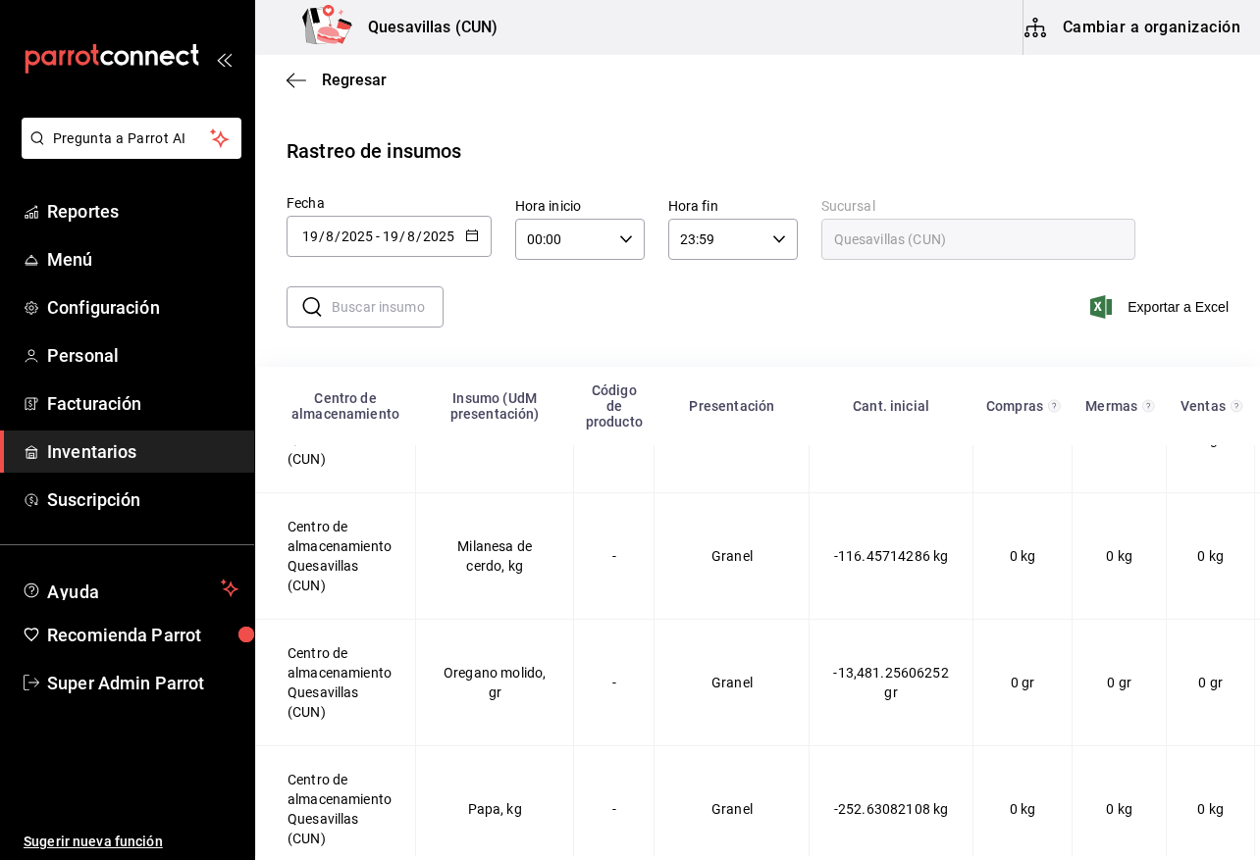
click at [400, 326] on input "text" at bounding box center [388, 306] width 112 height 39
click at [410, 315] on input "text" at bounding box center [388, 306] width 112 height 39
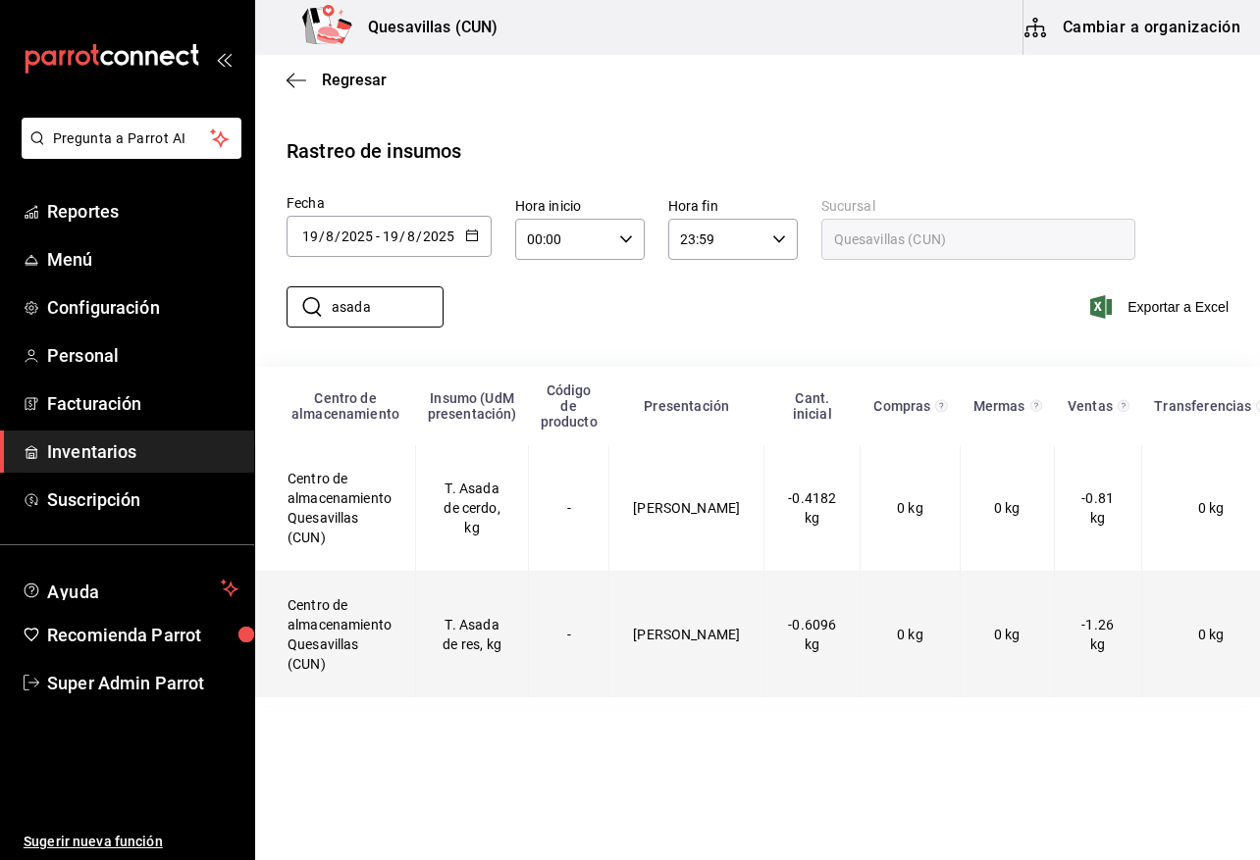
scroll to position [0, 283]
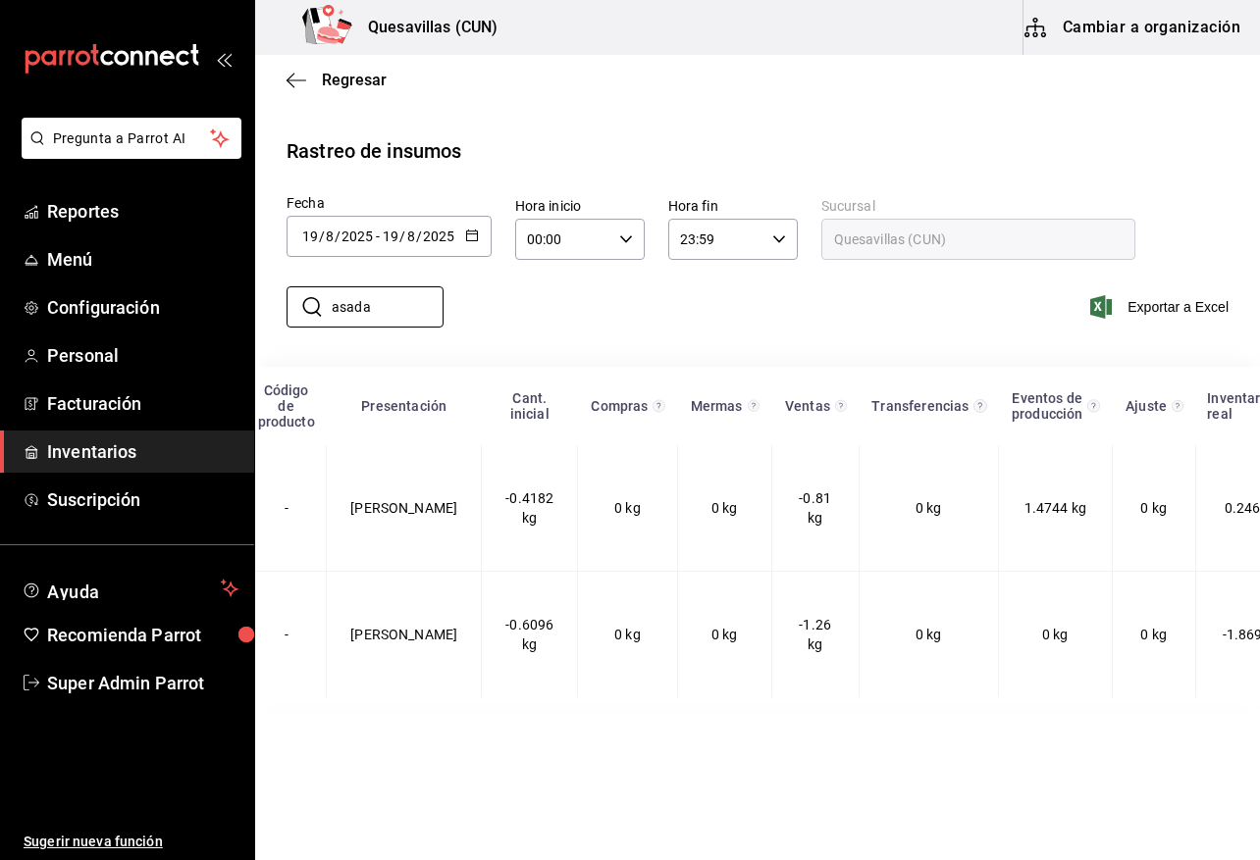
type input "asada"
click at [884, 749] on main "Regresar Rastreo de insumos Fecha 2025-08-19 19 / 8 / 2025 - 2025-08-19 19 / 8 …" at bounding box center [757, 456] width 1005 height 802
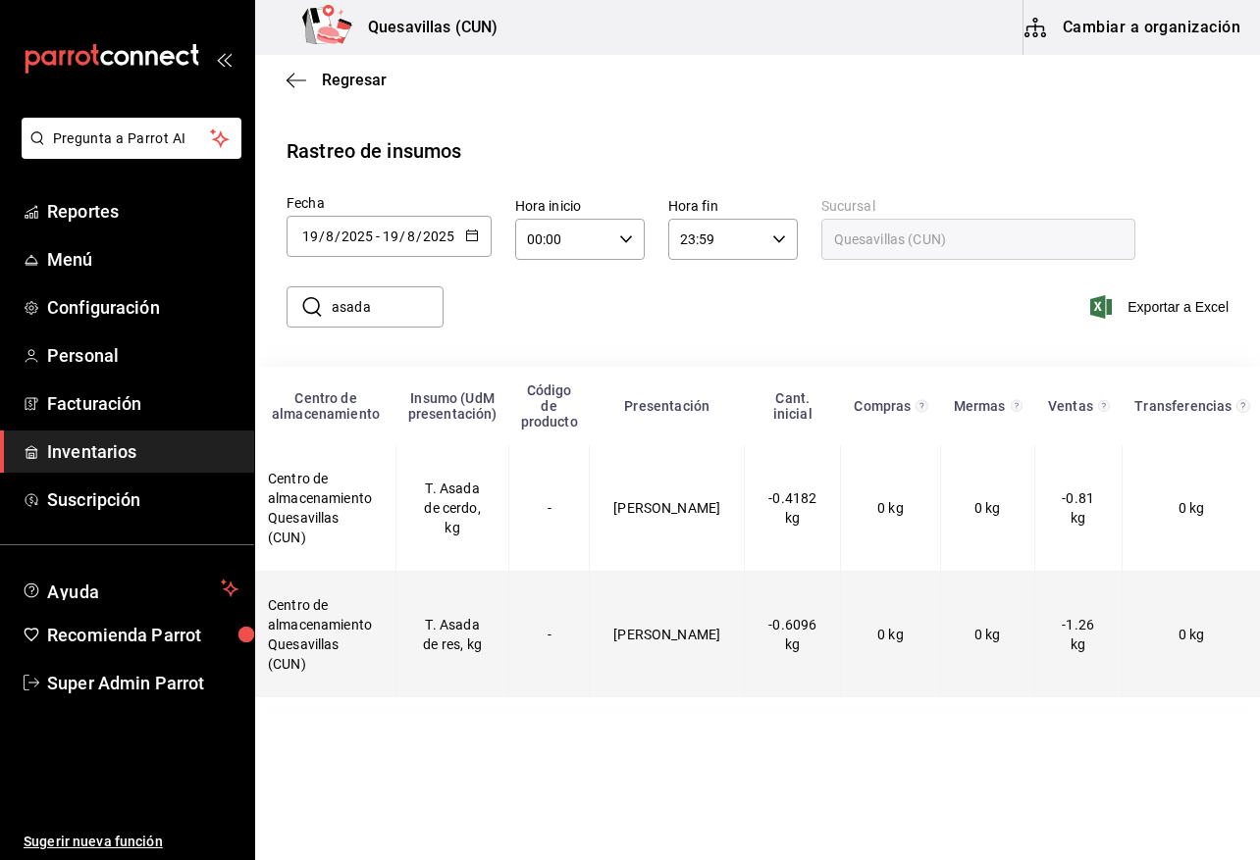
scroll to position [0, 0]
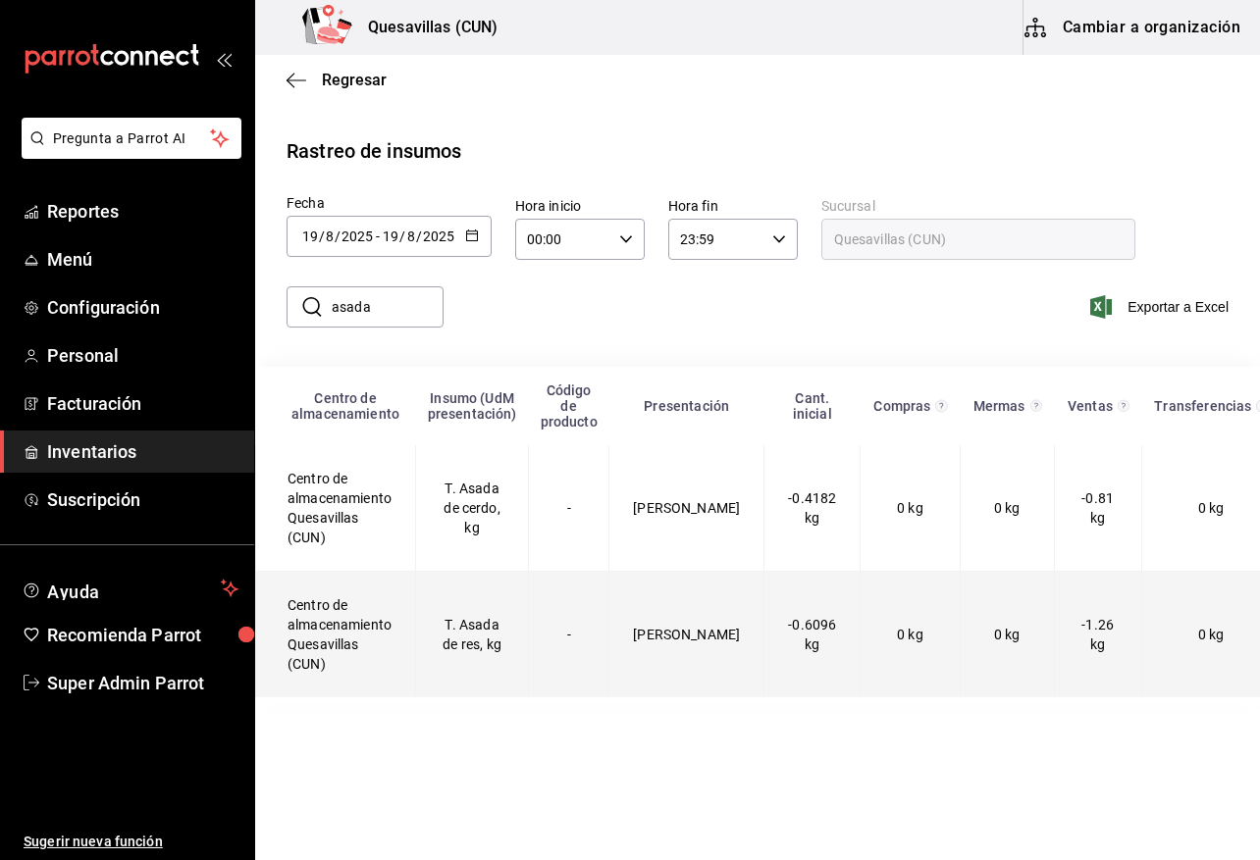
click at [498, 605] on td "T. Asada de res, kg" at bounding box center [472, 635] width 113 height 127
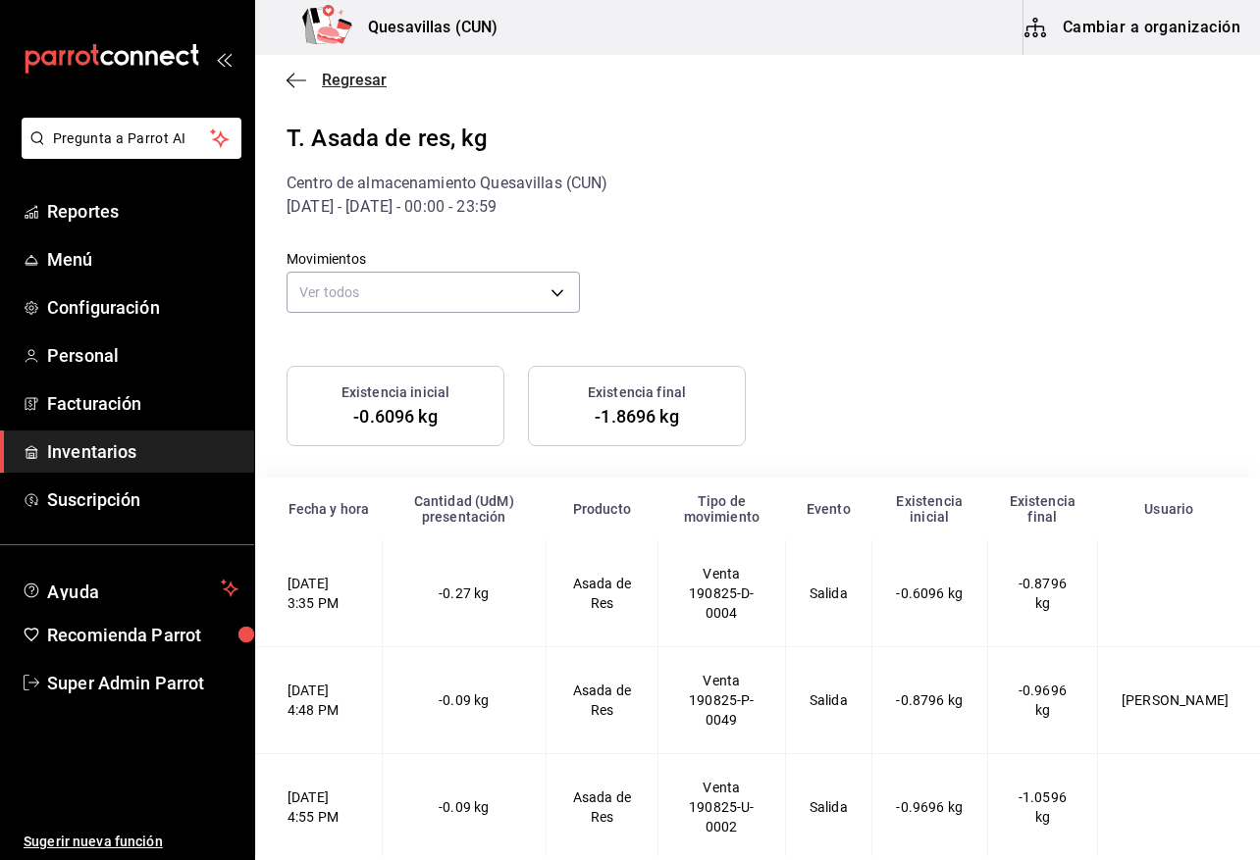
click at [288, 73] on icon "button" at bounding box center [296, 81] width 20 height 18
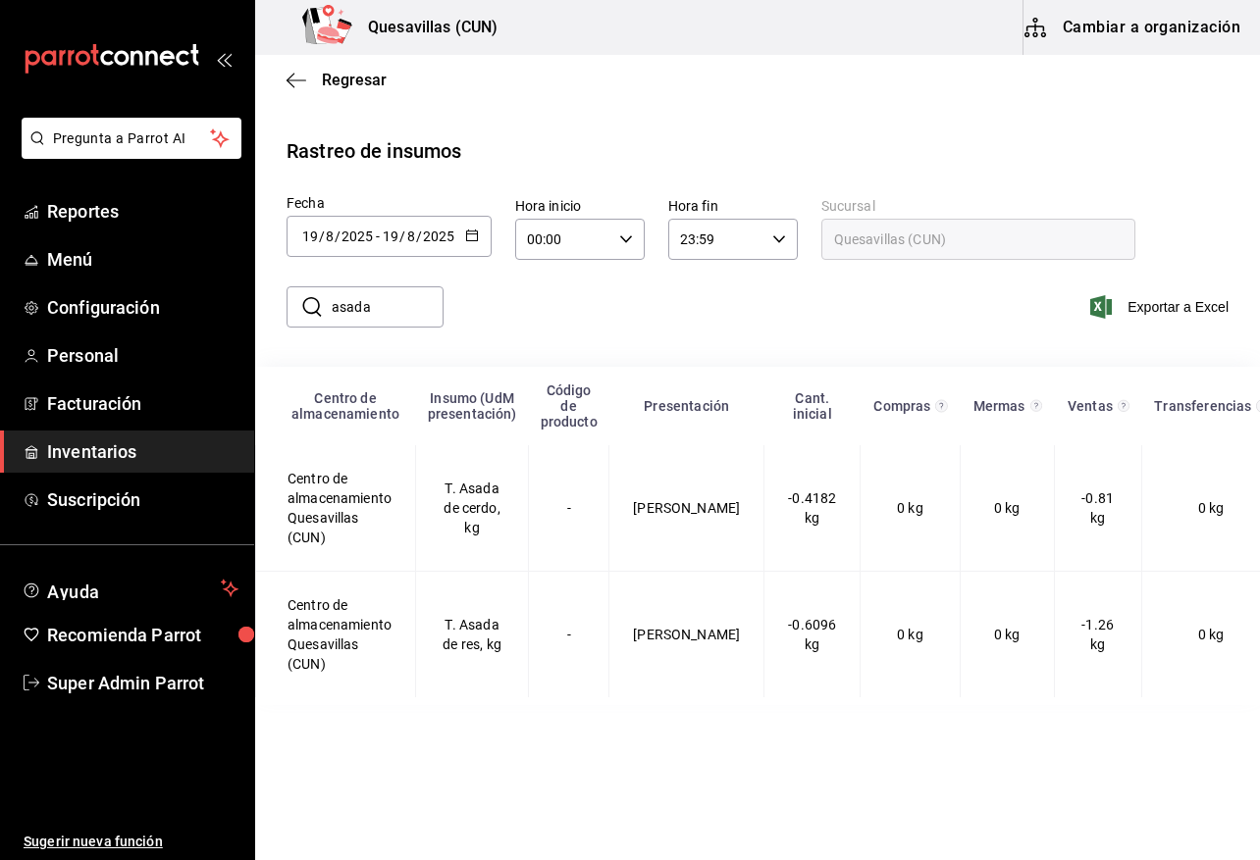
click at [471, 232] on icon "button" at bounding box center [472, 236] width 14 height 14
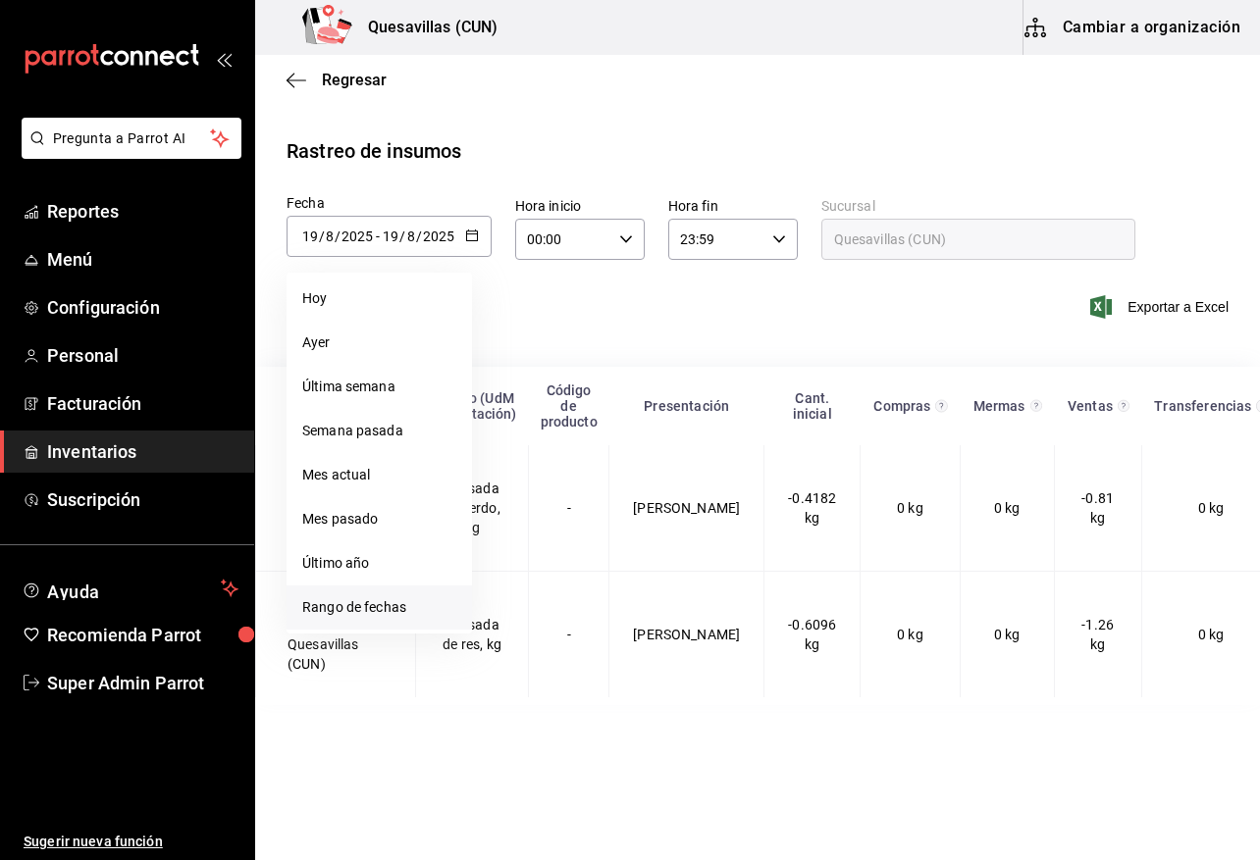
click at [399, 622] on li "Rango de fechas" at bounding box center [378, 608] width 185 height 44
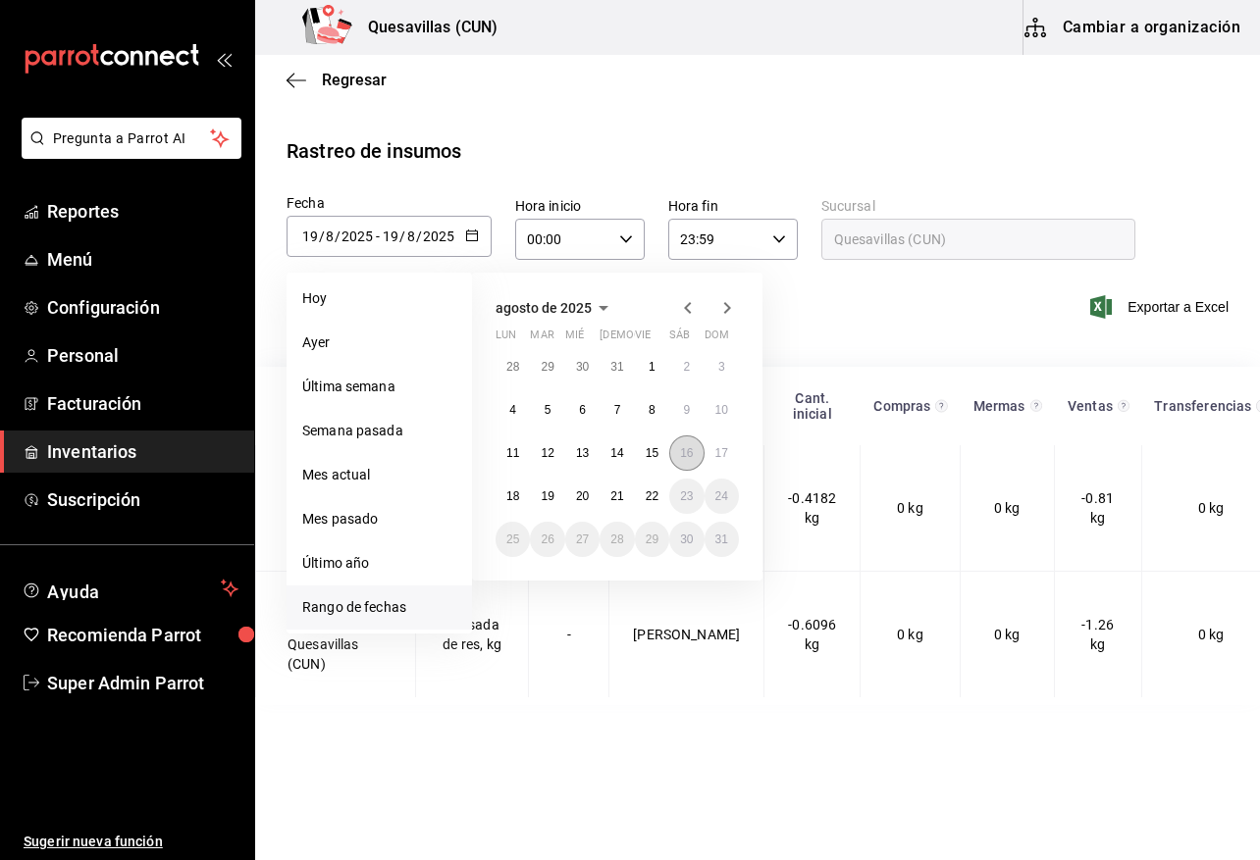
click at [692, 453] on abbr "16" at bounding box center [686, 453] width 13 height 14
type input "[DATE]"
type input "16"
type input "[DATE]"
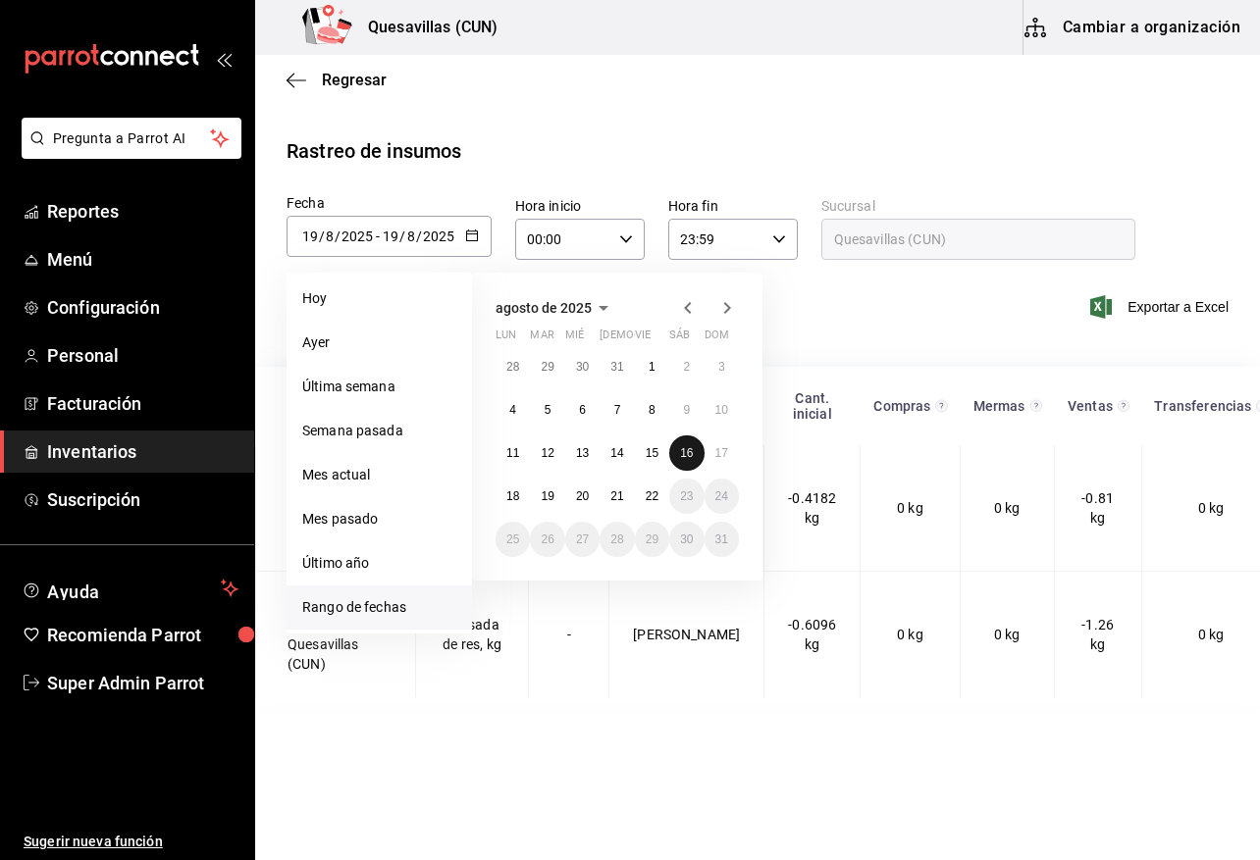
type input "16"
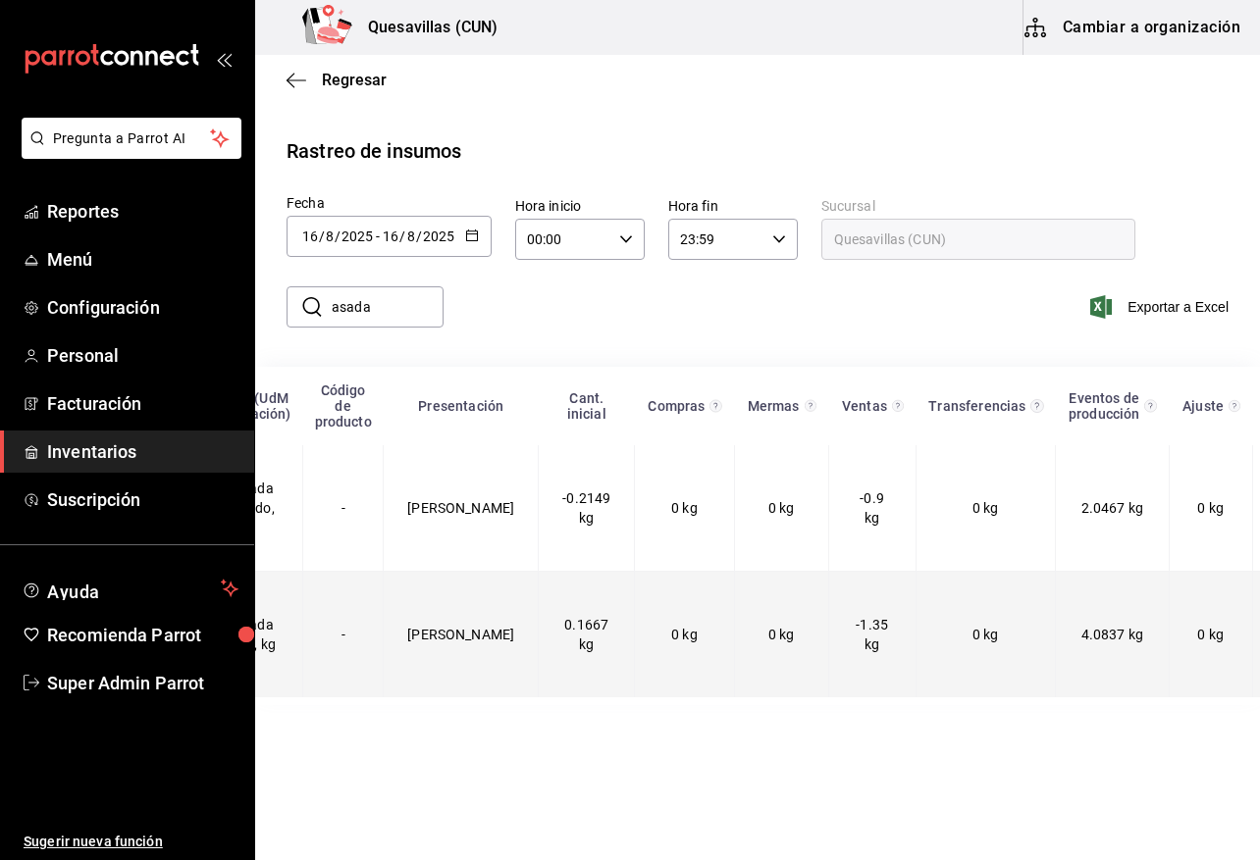
scroll to position [0, 283]
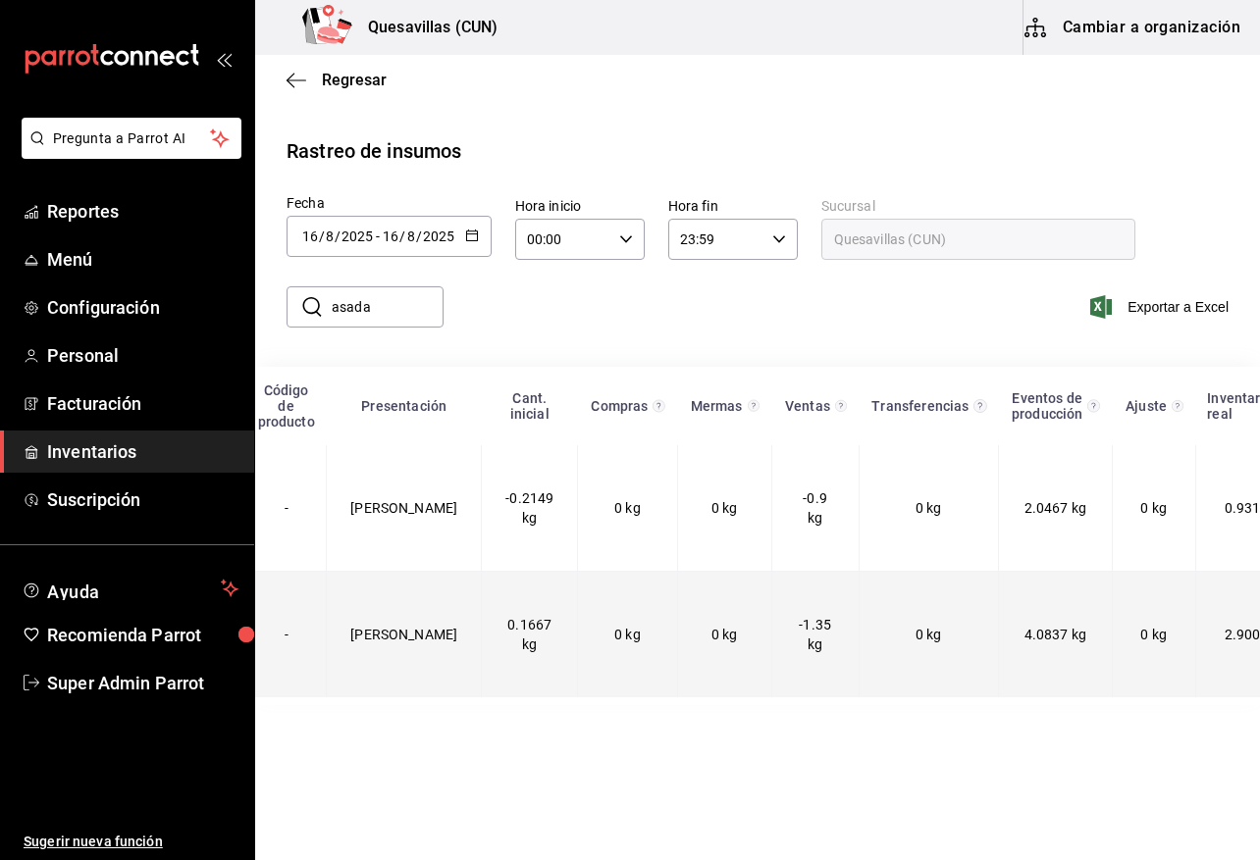
click at [999, 636] on td "4.0837 kg" at bounding box center [1056, 635] width 114 height 127
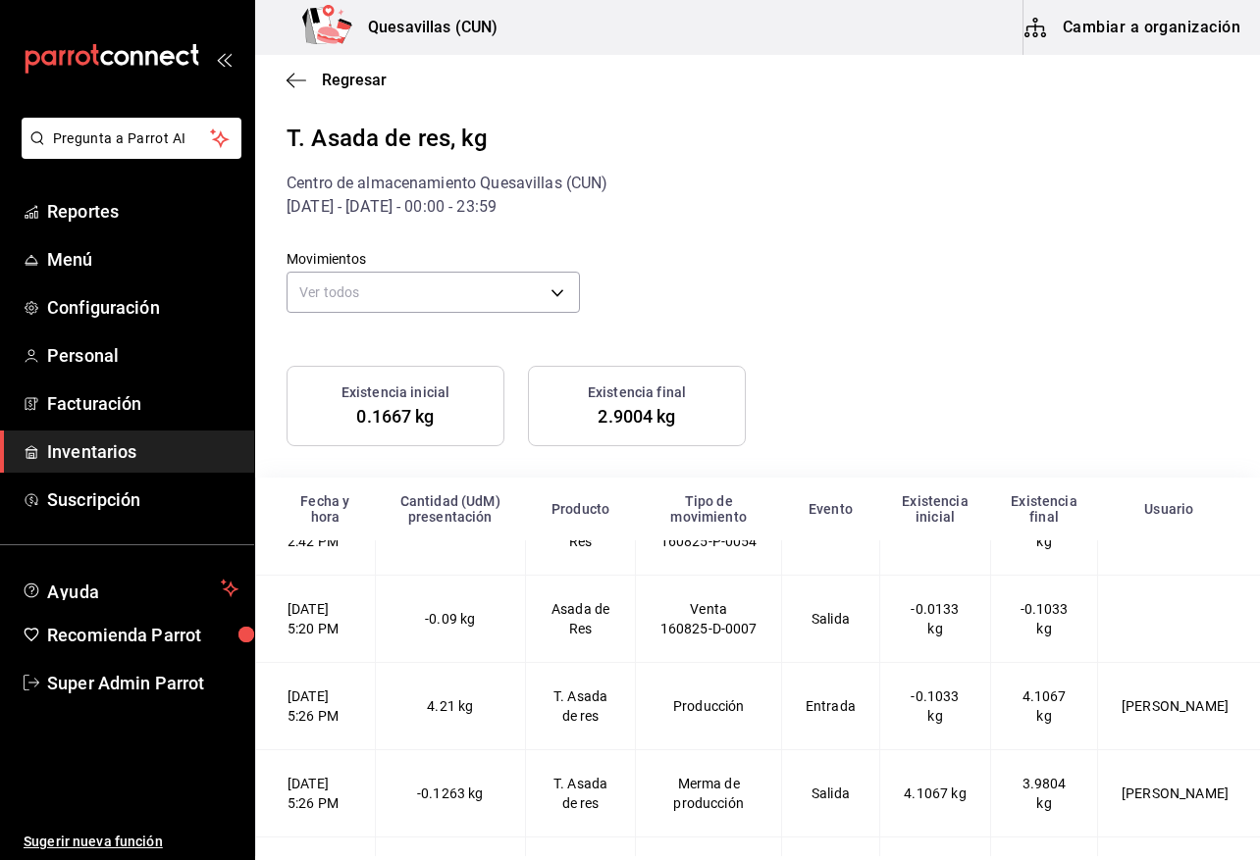
scroll to position [196, 0]
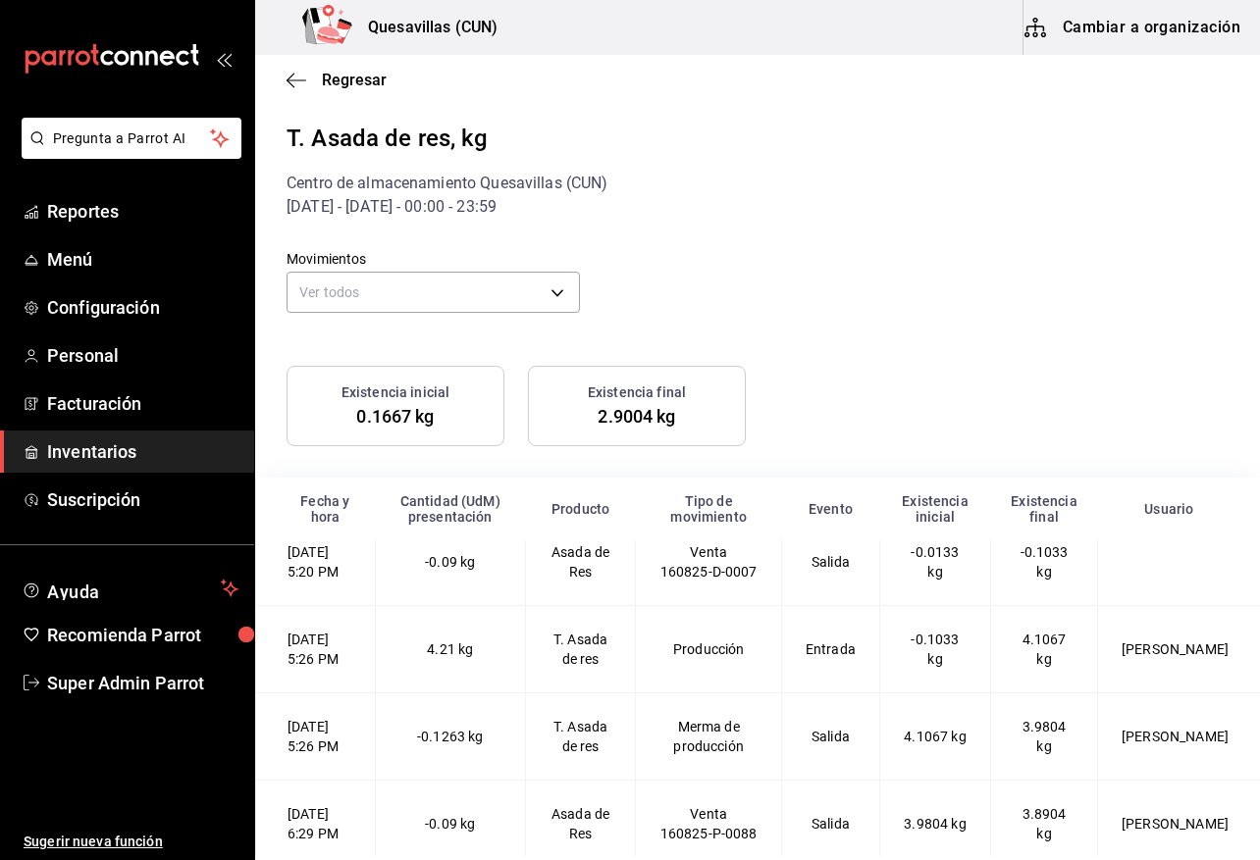
click at [941, 209] on div "16/08/2025 - 16/08/2025 - 00:00 - 23:59" at bounding box center [757, 207] width 942 height 24
click at [1026, 277] on div "Movimientos Ver todos default" at bounding box center [741, 269] width 973 height 100
click at [823, 300] on div "Movimientos Ver todos default" at bounding box center [741, 269] width 973 height 100
click at [281, 70] on div "Regresar" at bounding box center [757, 80] width 1005 height 50
click at [293, 87] on icon "button" at bounding box center [296, 81] width 20 height 18
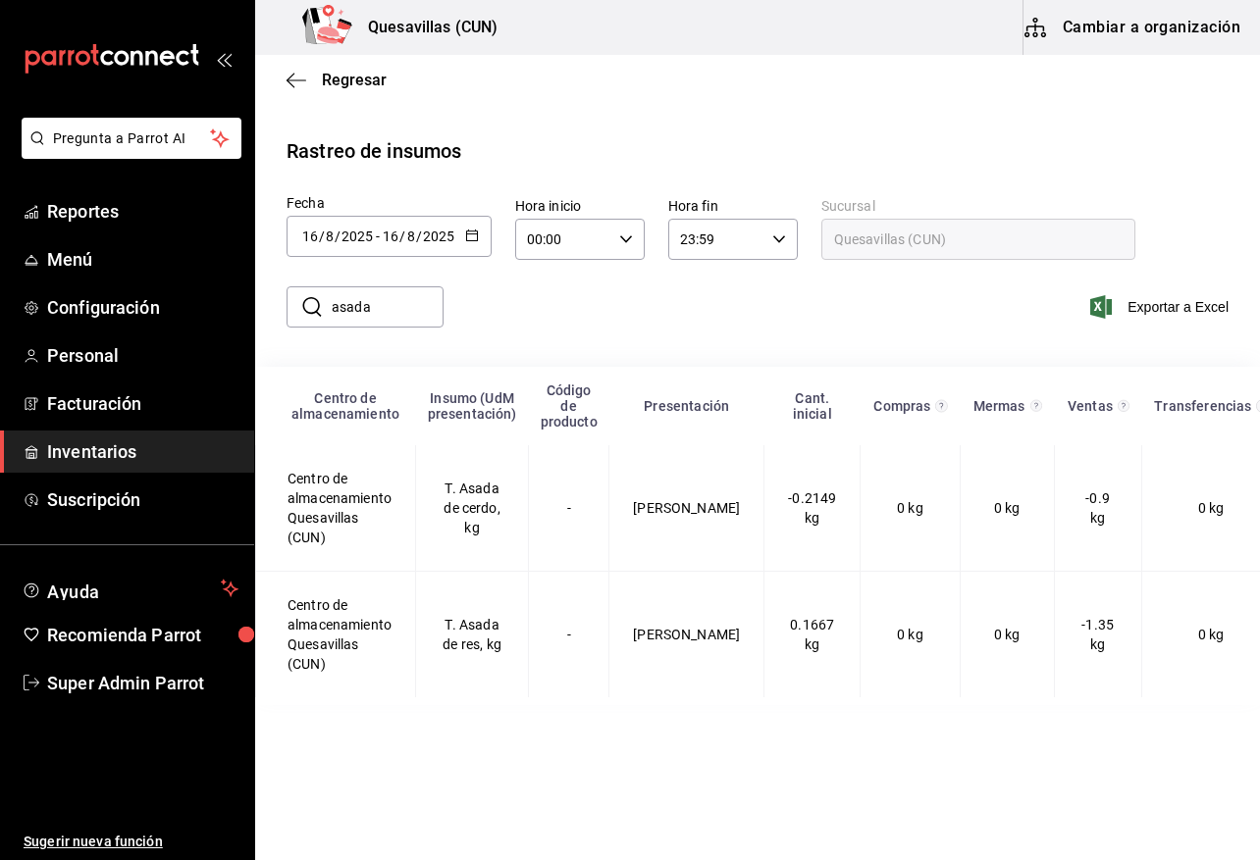
click at [446, 230] on input "2025" at bounding box center [438, 237] width 33 height 16
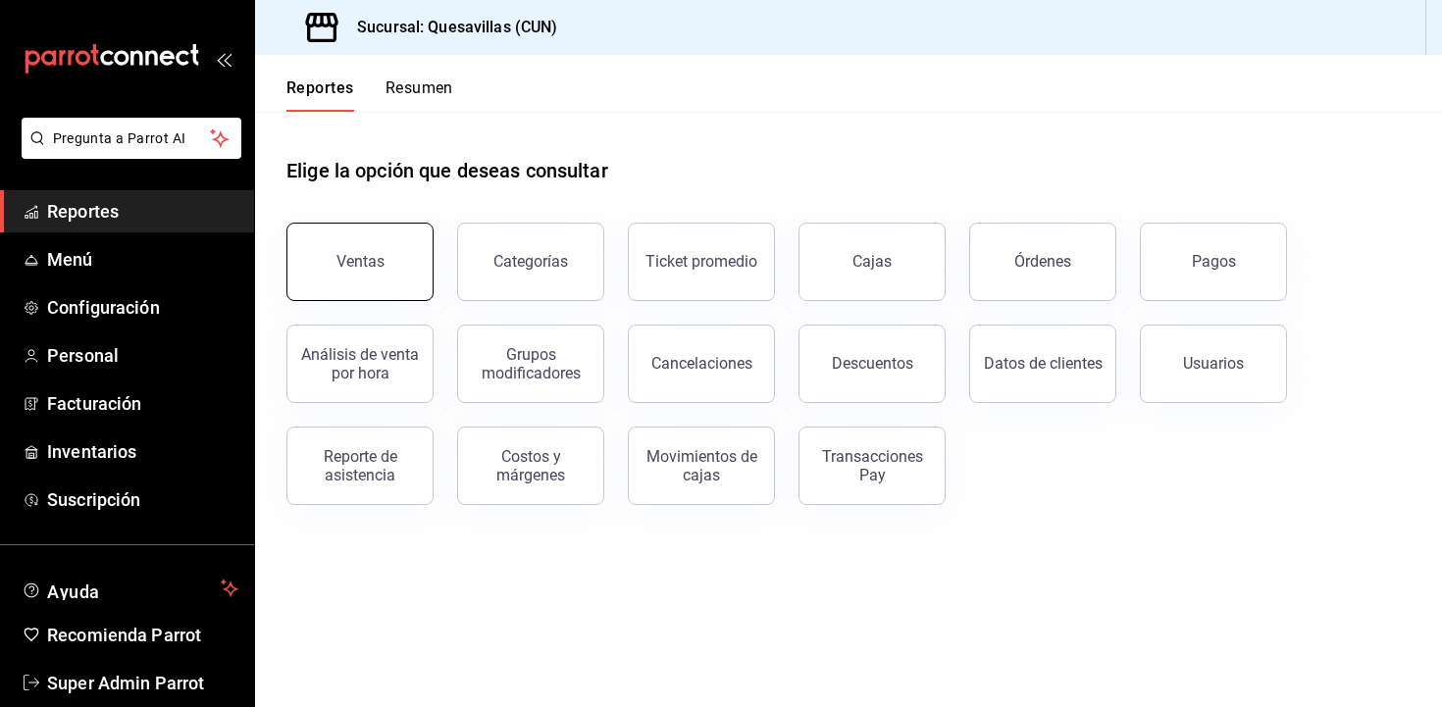
click at [348, 236] on button "Ventas" at bounding box center [359, 262] width 147 height 78
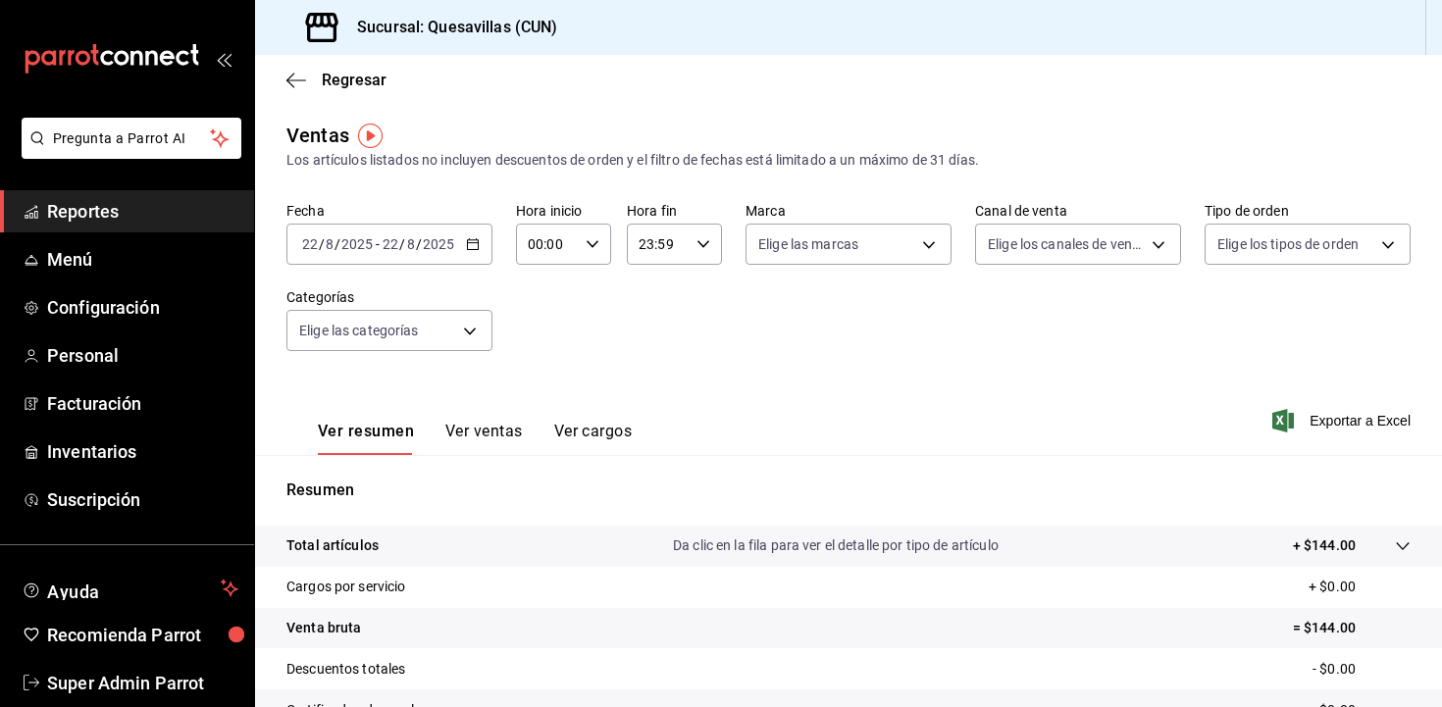
click at [432, 254] on div "[DATE] [DATE] - [DATE] [DATE]" at bounding box center [389, 244] width 206 height 41
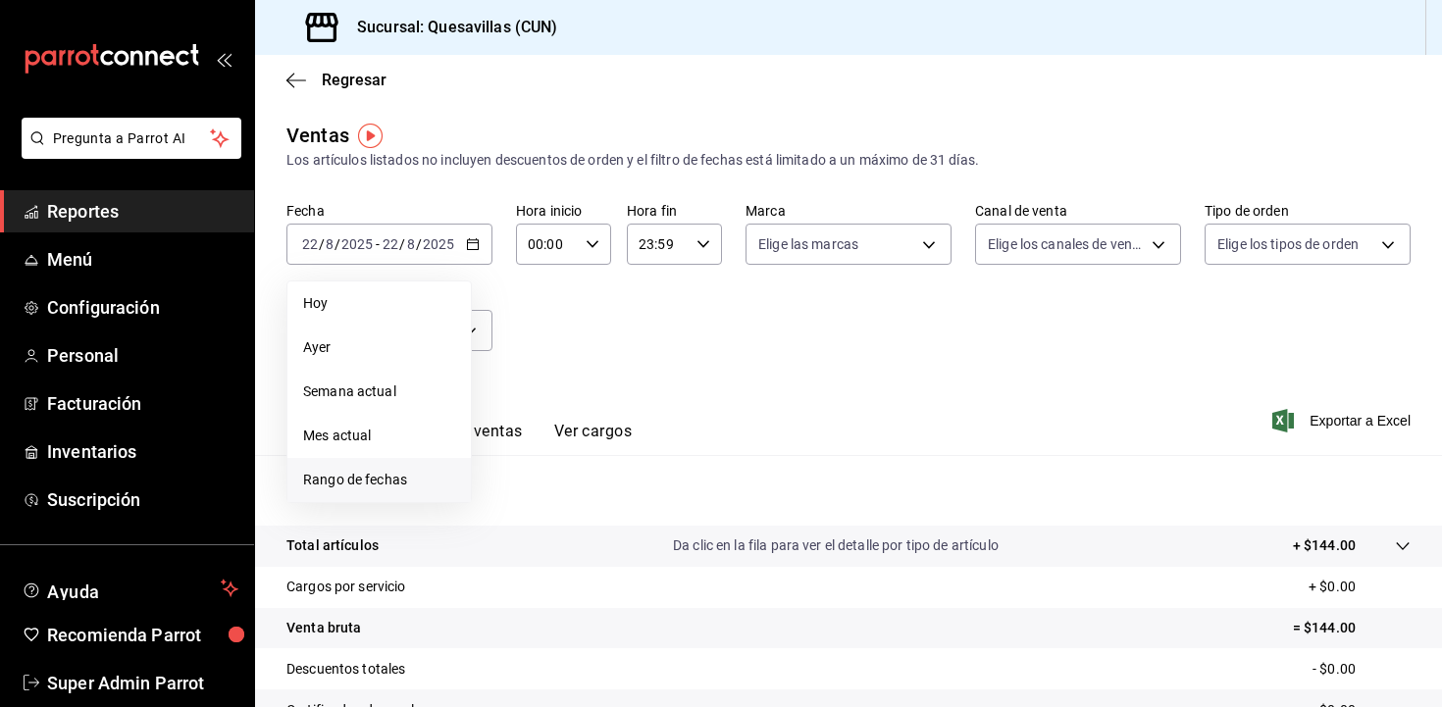
click at [421, 477] on span "Rango de fechas" at bounding box center [379, 480] width 152 height 21
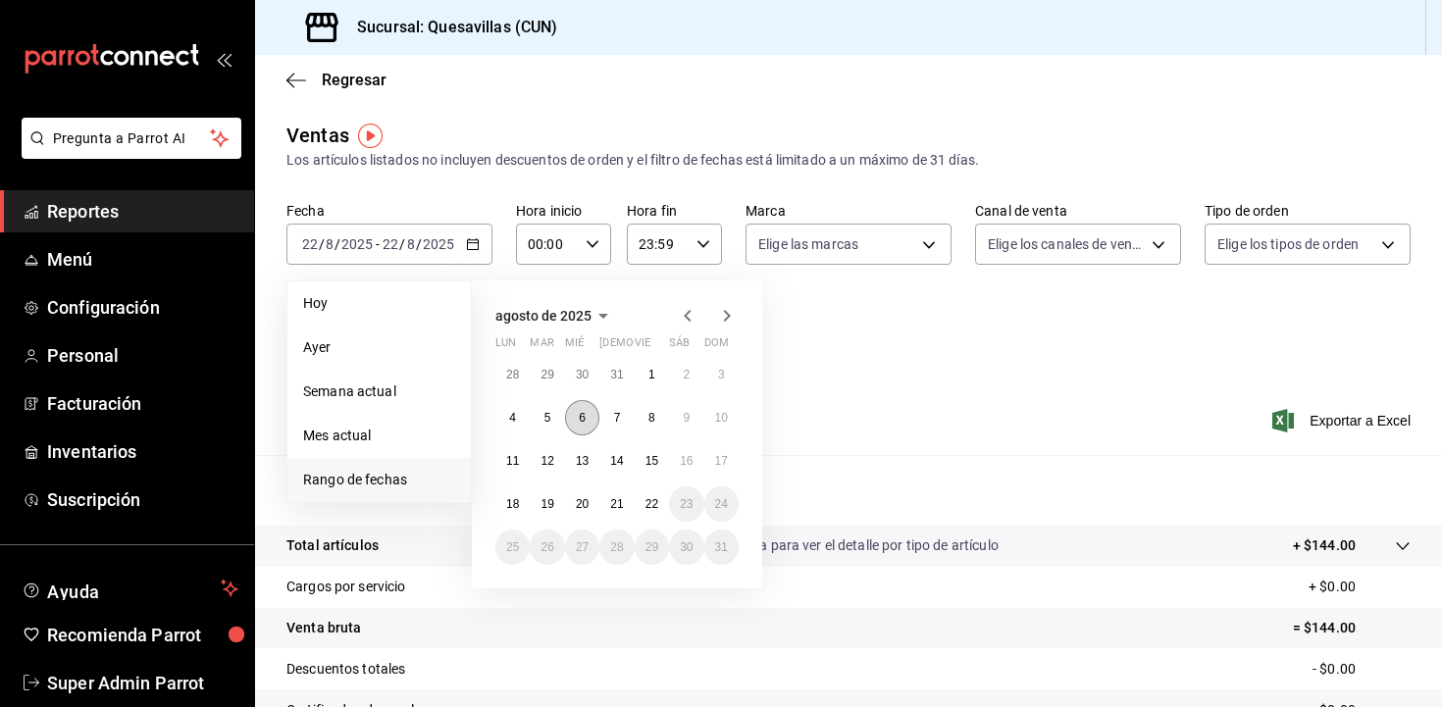
click at [582, 423] on abbr "6" at bounding box center [582, 418] width 7 height 14
click at [588, 417] on button "6" at bounding box center [582, 417] width 34 height 35
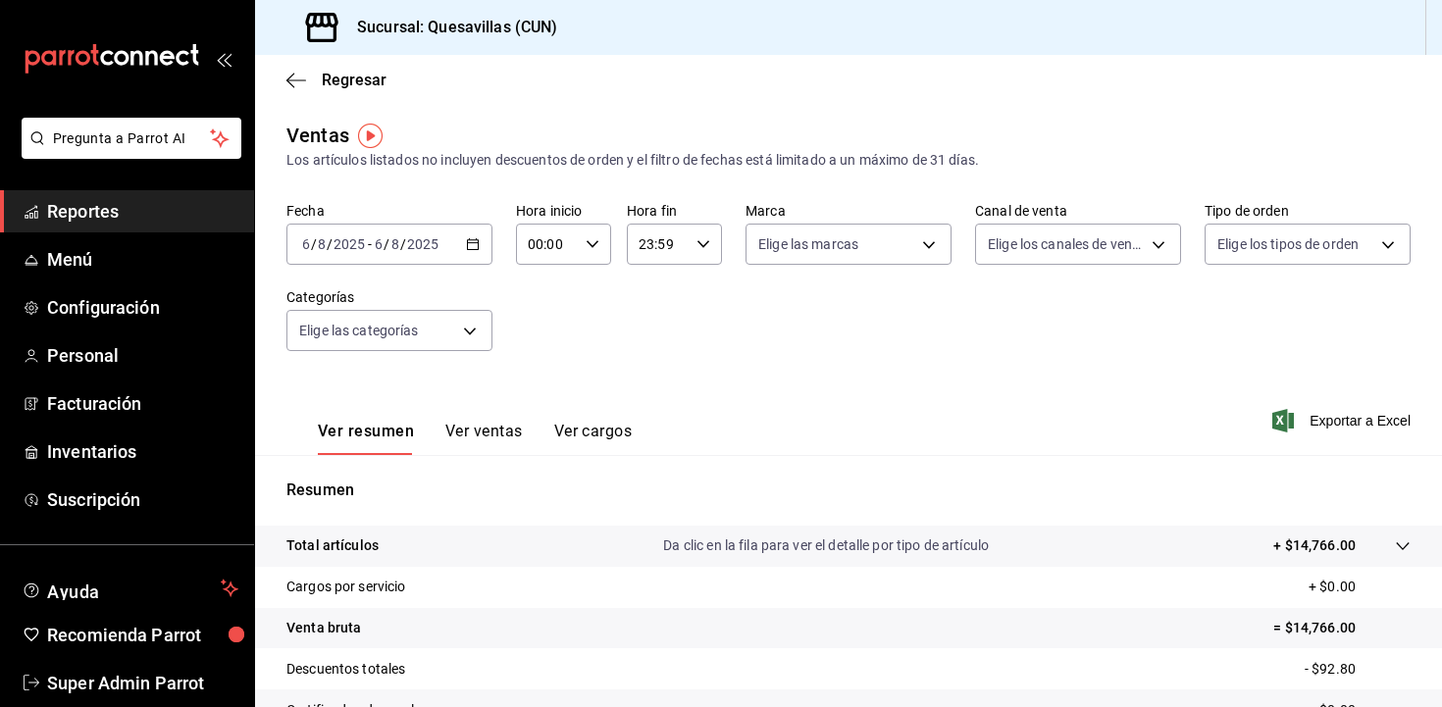
click at [428, 246] on input "2025" at bounding box center [422, 244] width 33 height 16
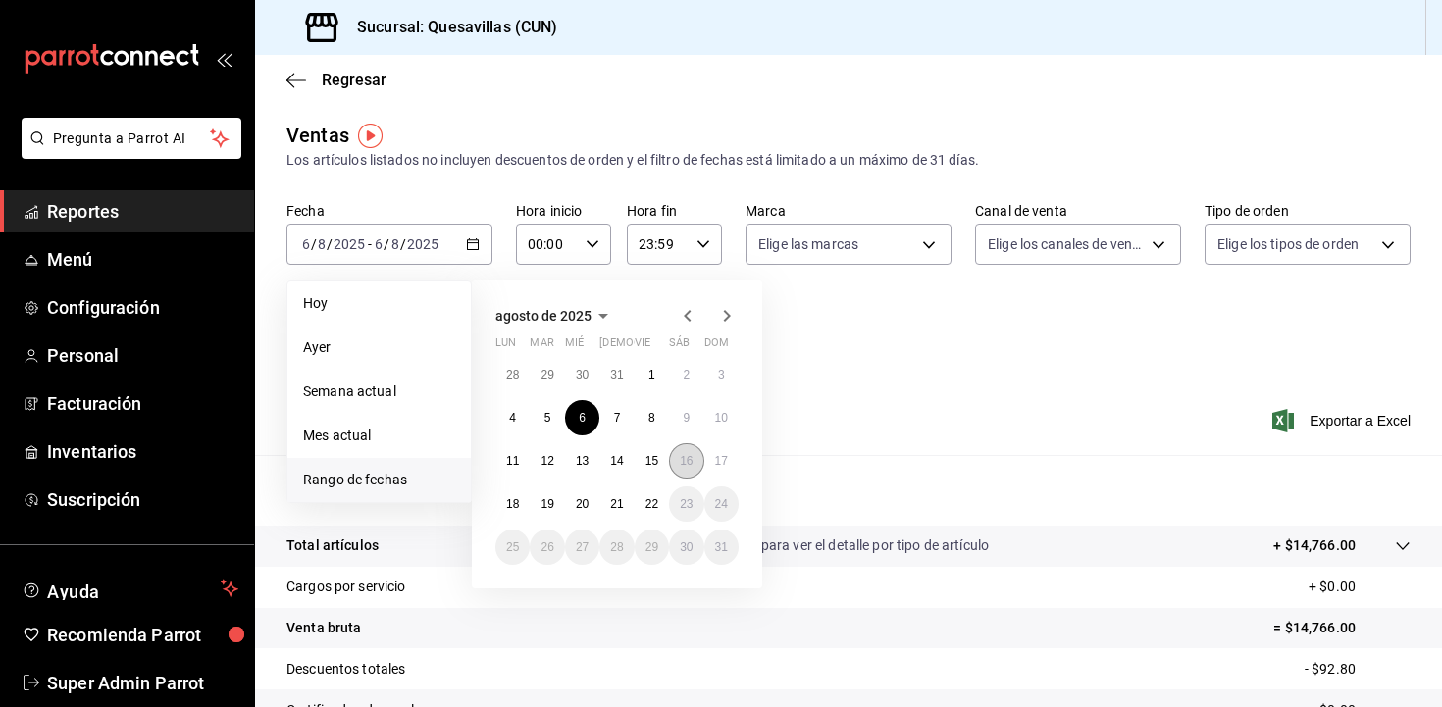
click at [694, 463] on button "16" at bounding box center [686, 460] width 34 height 35
click at [510, 505] on abbr "18" at bounding box center [512, 504] width 13 height 14
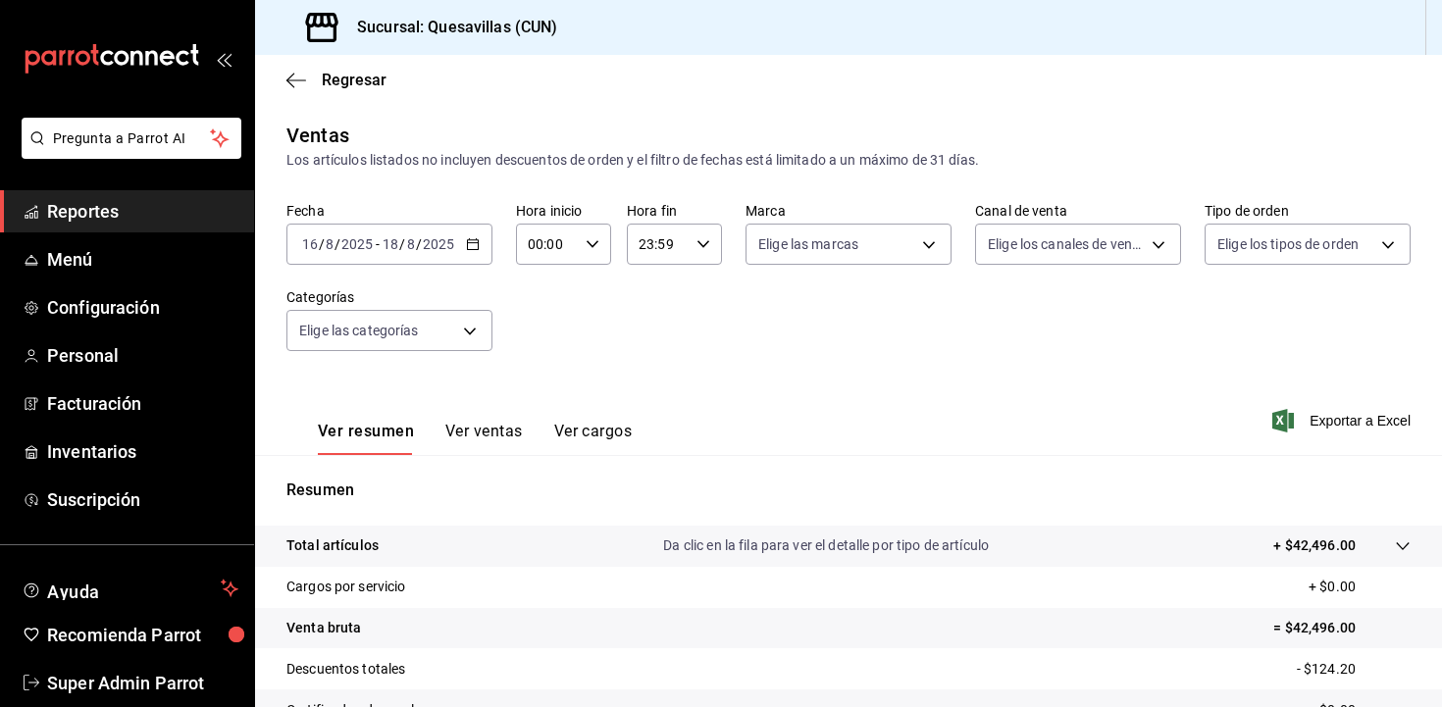
scroll to position [233, 0]
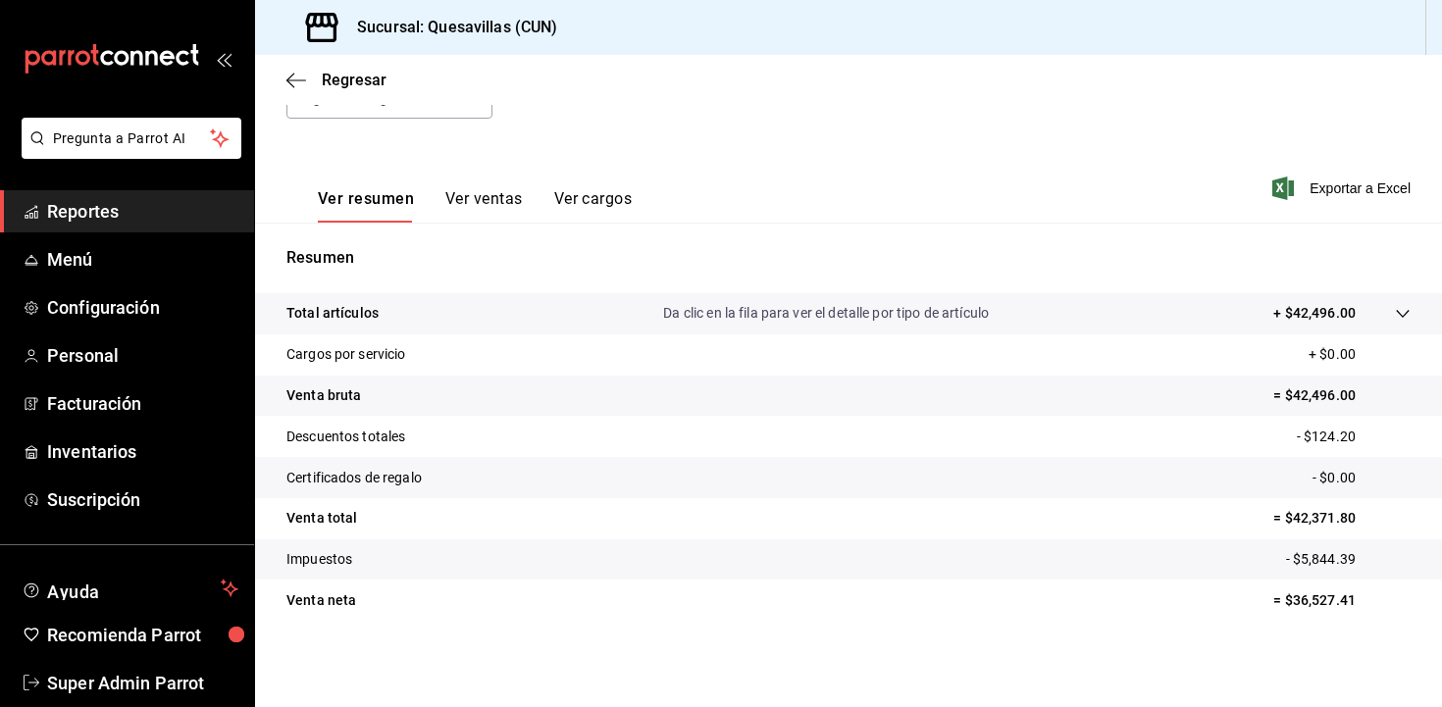
click at [508, 209] on button "Ver ventas" at bounding box center [484, 205] width 78 height 33
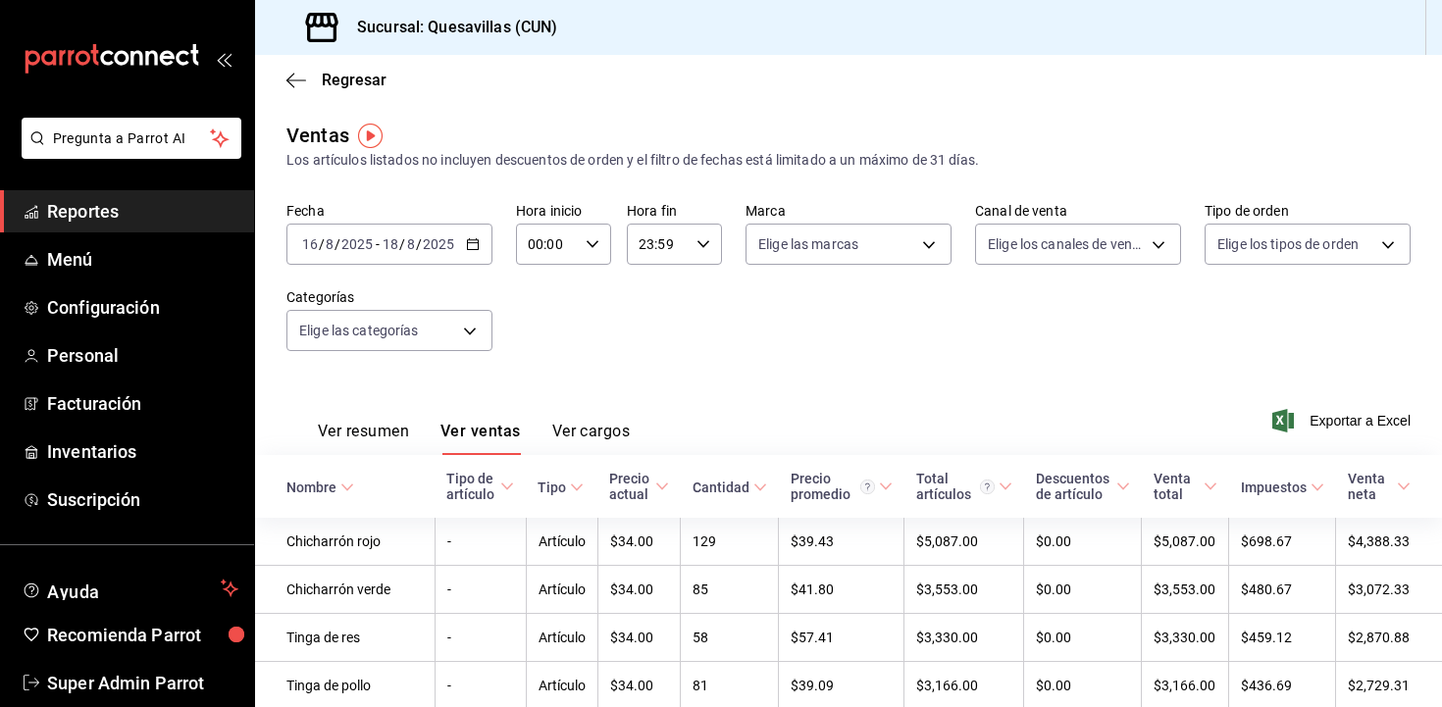
click at [467, 248] on \(Stroke\) "button" at bounding box center [473, 244] width 12 height 11
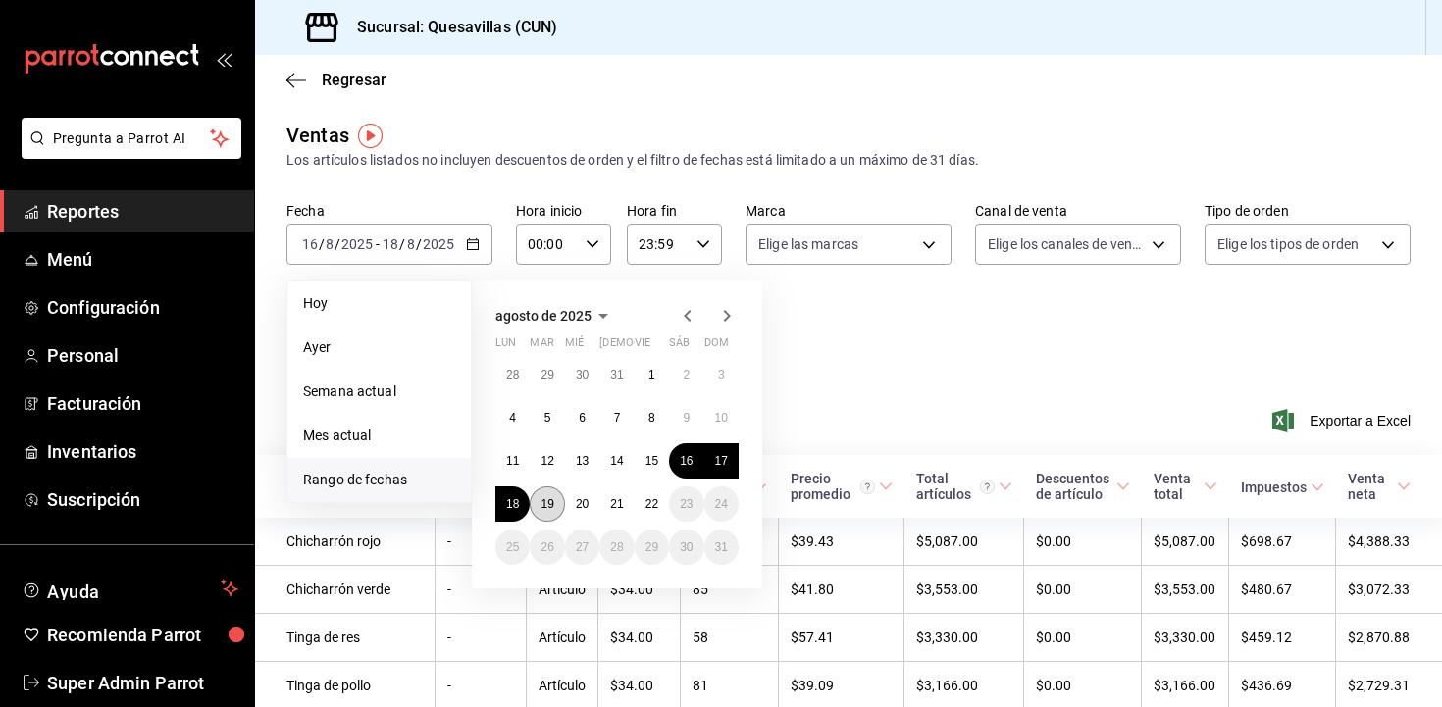
click at [543, 510] on abbr "19" at bounding box center [547, 504] width 13 height 14
click at [650, 511] on button "22" at bounding box center [652, 504] width 34 height 35
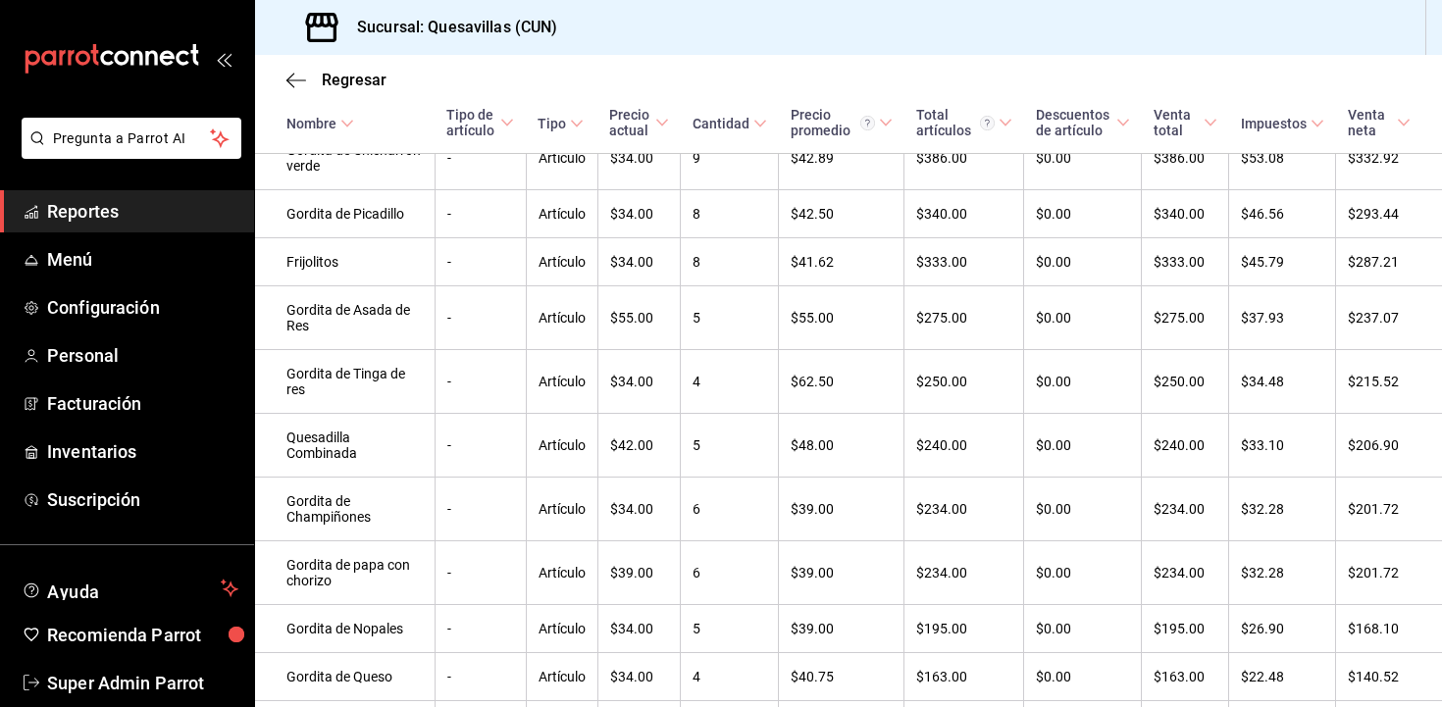
scroll to position [1470, 0]
click at [996, 99] on div "Regresar" at bounding box center [848, 80] width 1187 height 50
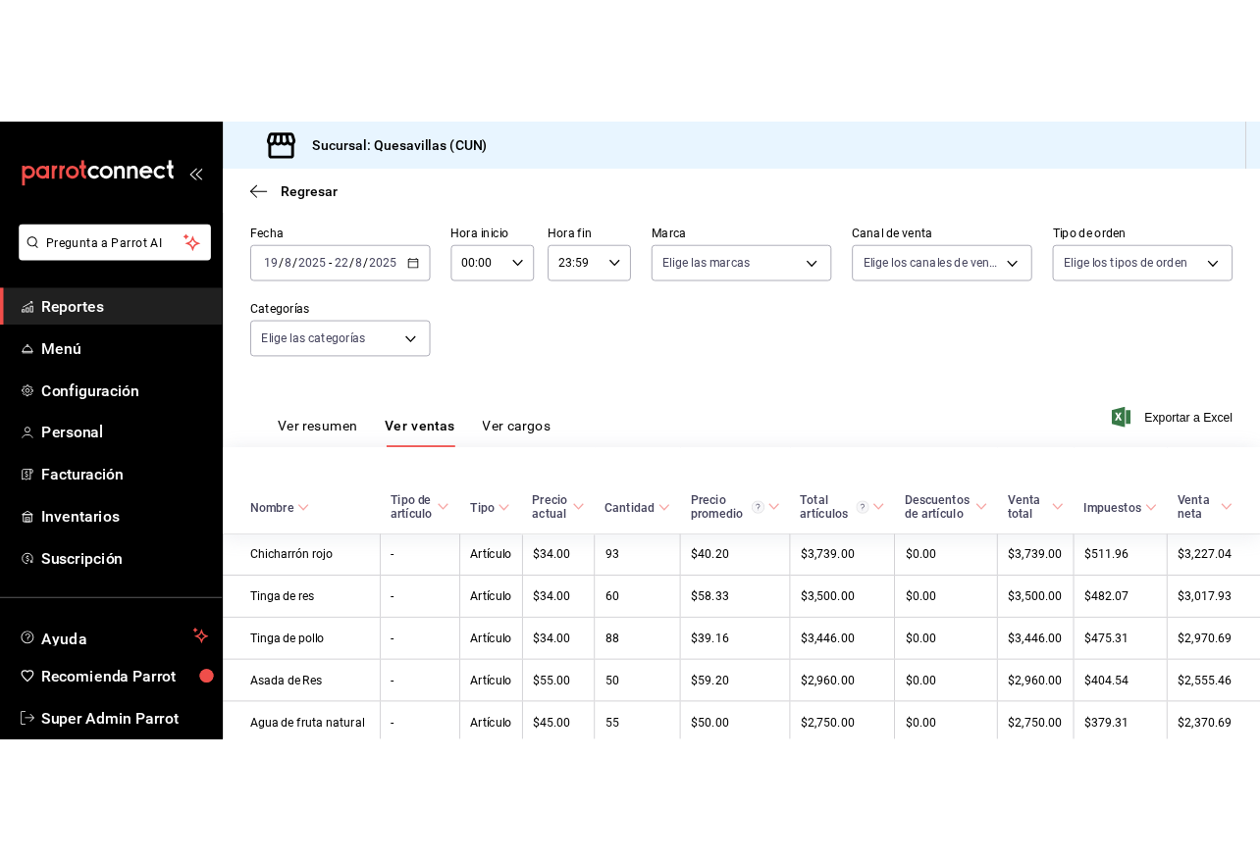
scroll to position [0, 0]
